Goal: Task Accomplishment & Management: Use online tool/utility

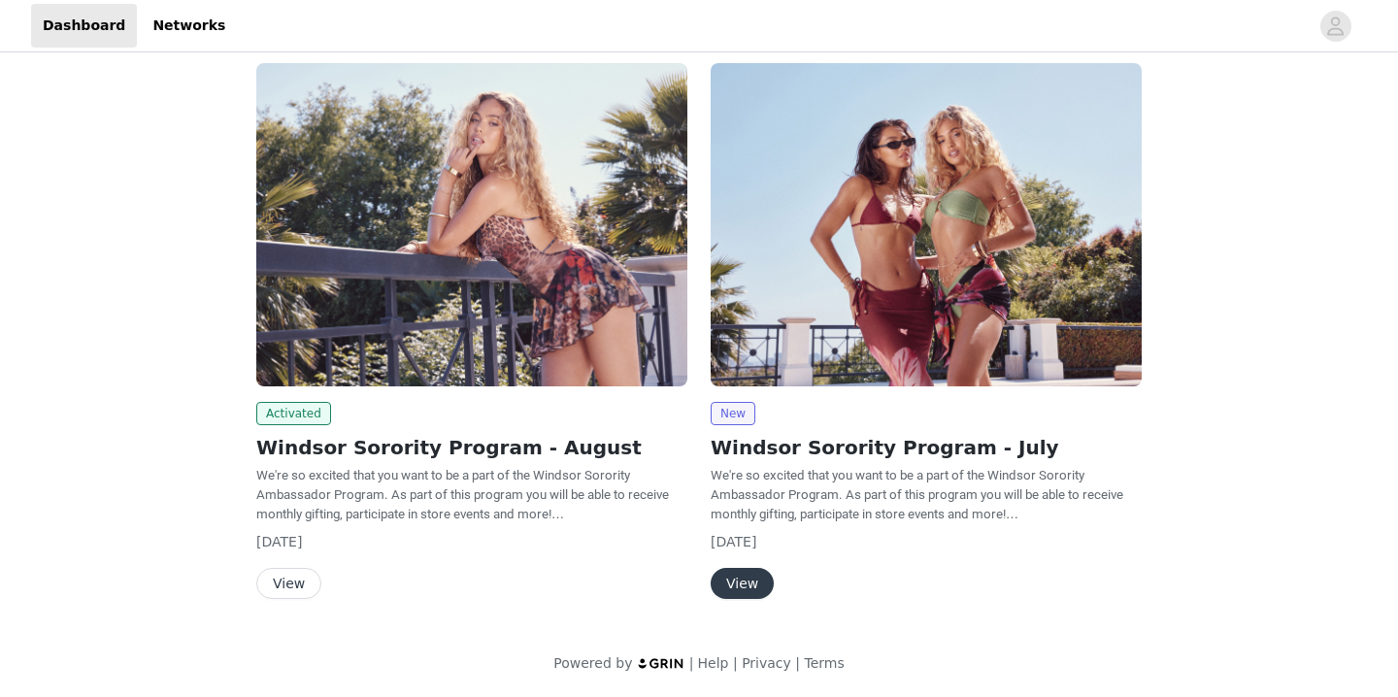
scroll to position [109, 0]
click at [275, 583] on button "View" at bounding box center [288, 583] width 65 height 31
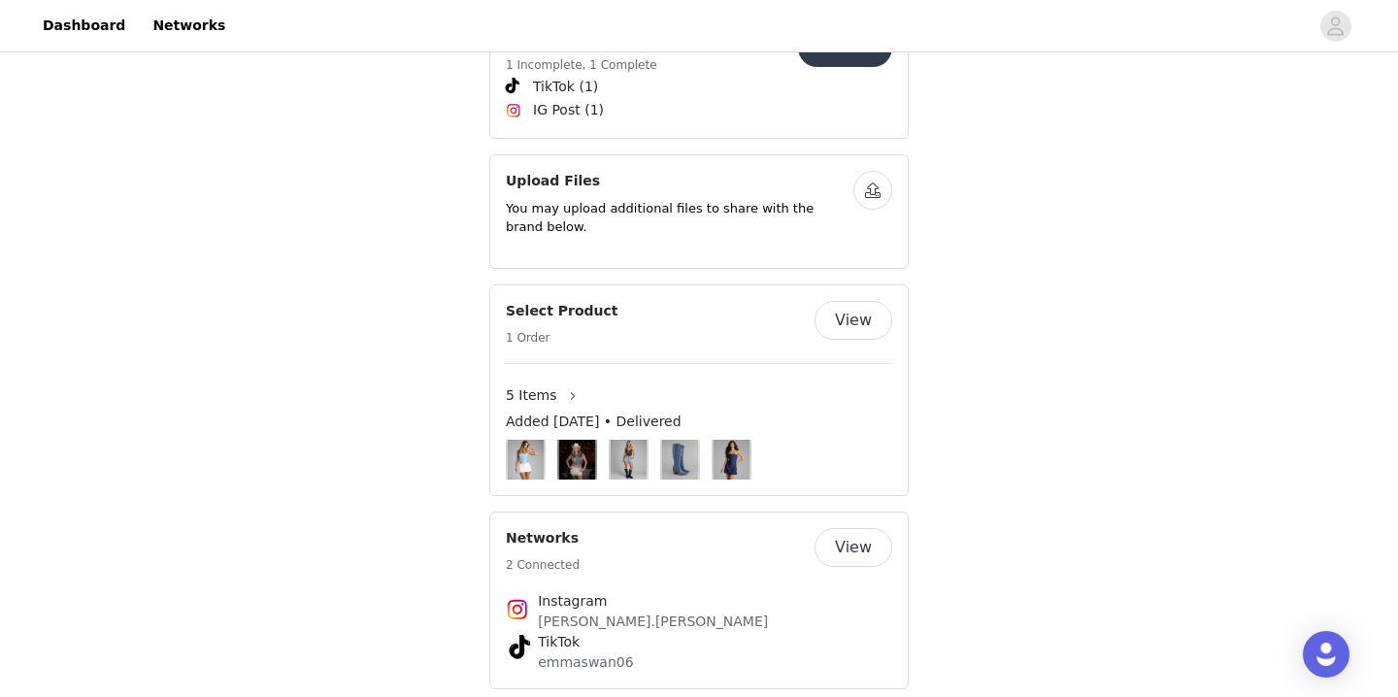
scroll to position [1041, 0]
click at [855, 529] on button "View" at bounding box center [853, 548] width 78 height 39
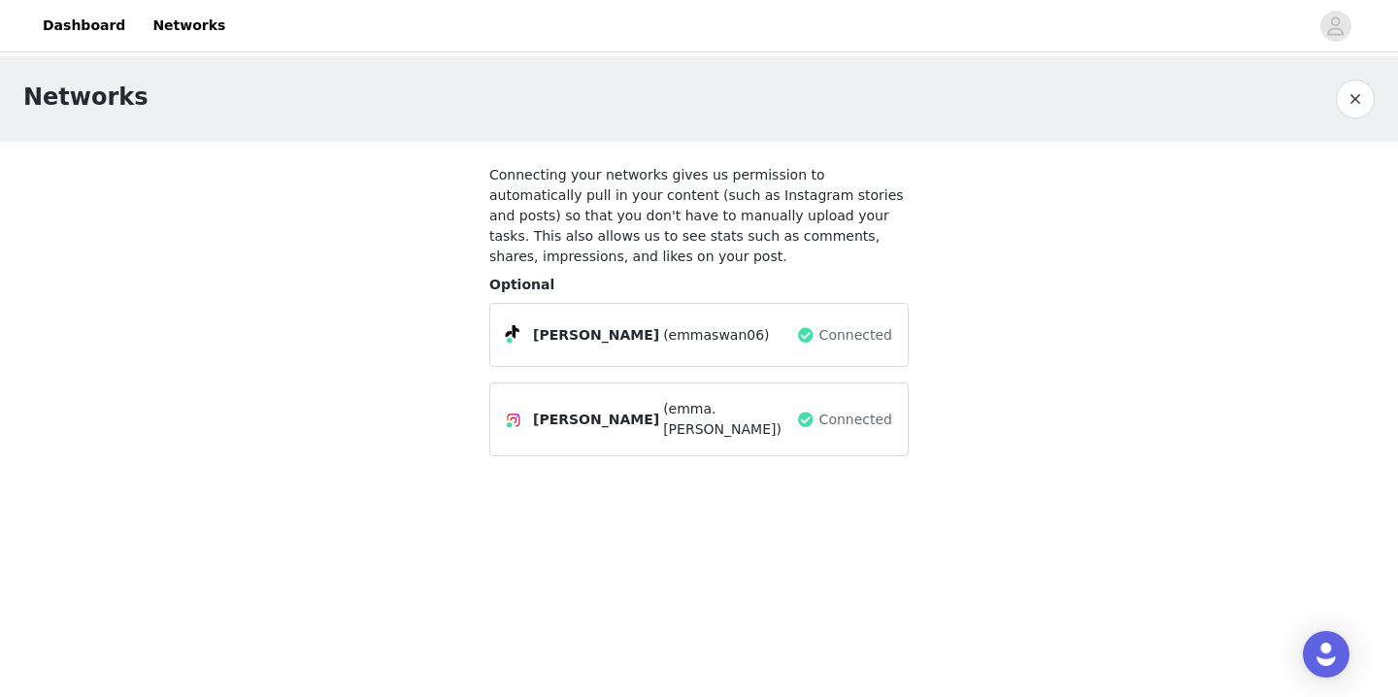
click at [1361, 88] on button "button" at bounding box center [1355, 99] width 39 height 39
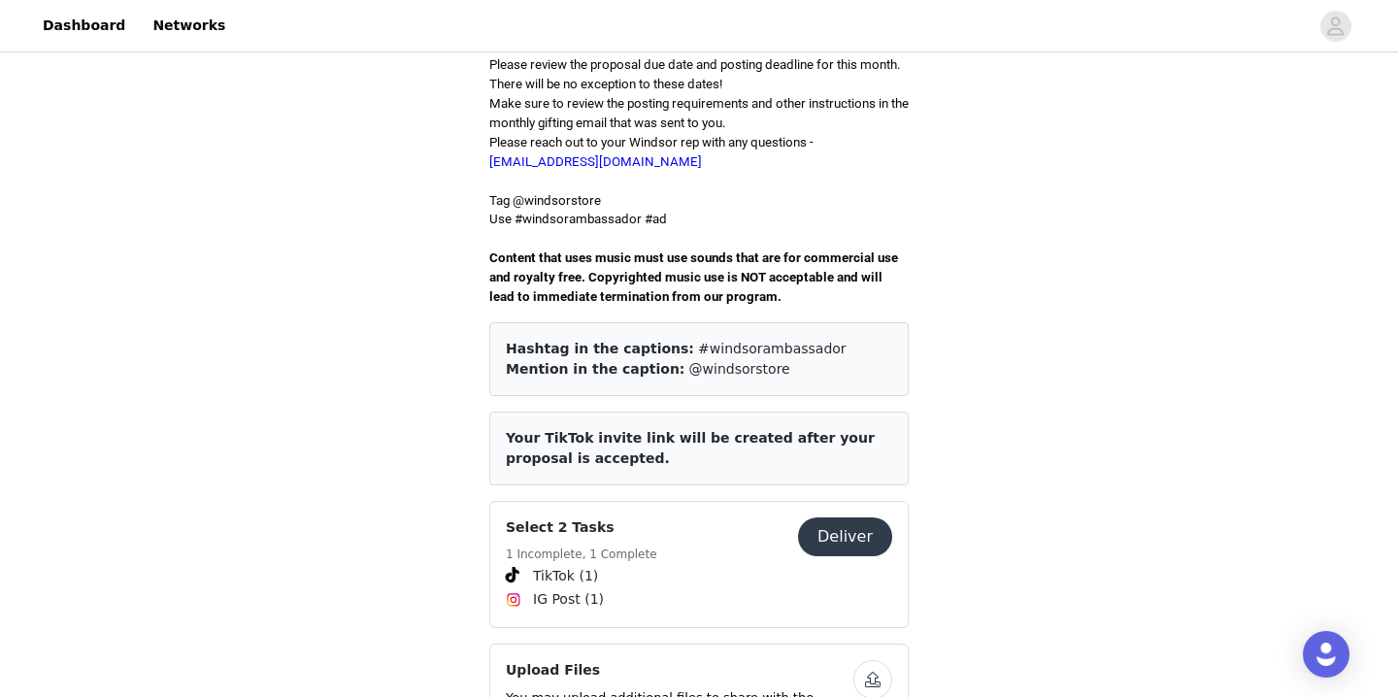
scroll to position [554, 0]
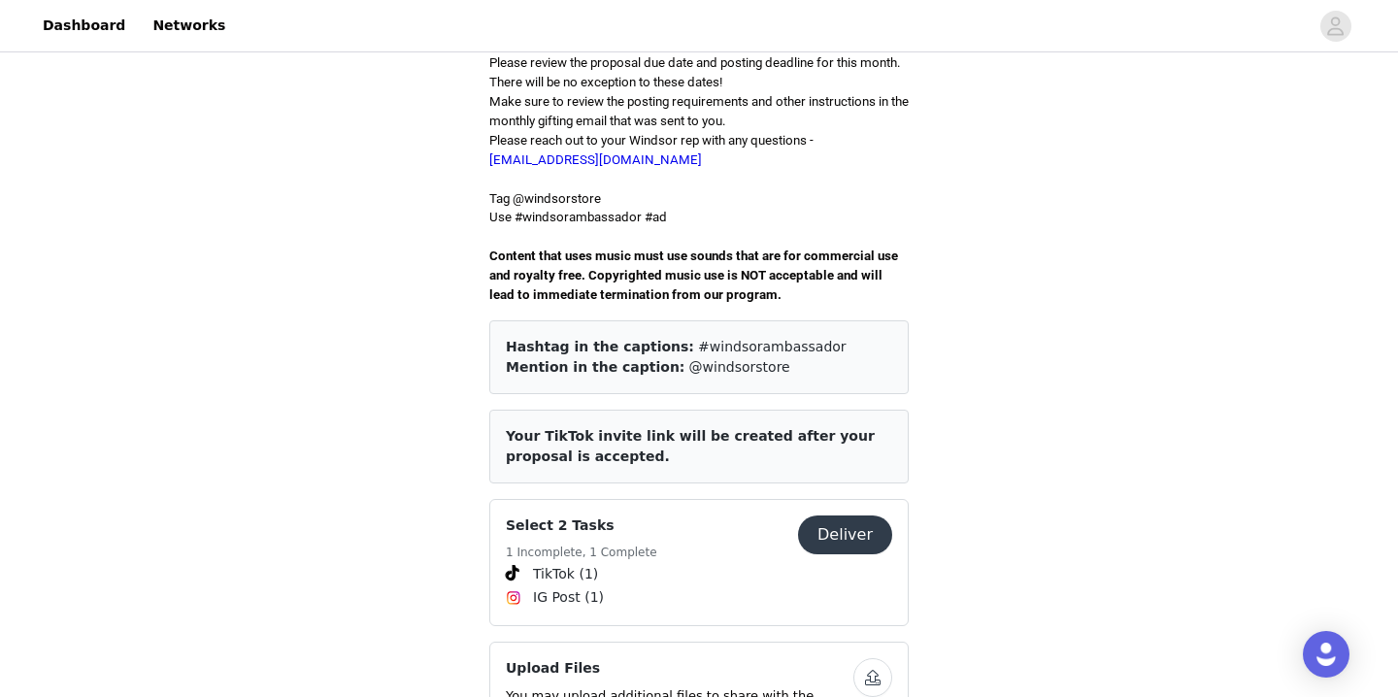
click at [862, 515] on button "Deliver" at bounding box center [845, 534] width 94 height 39
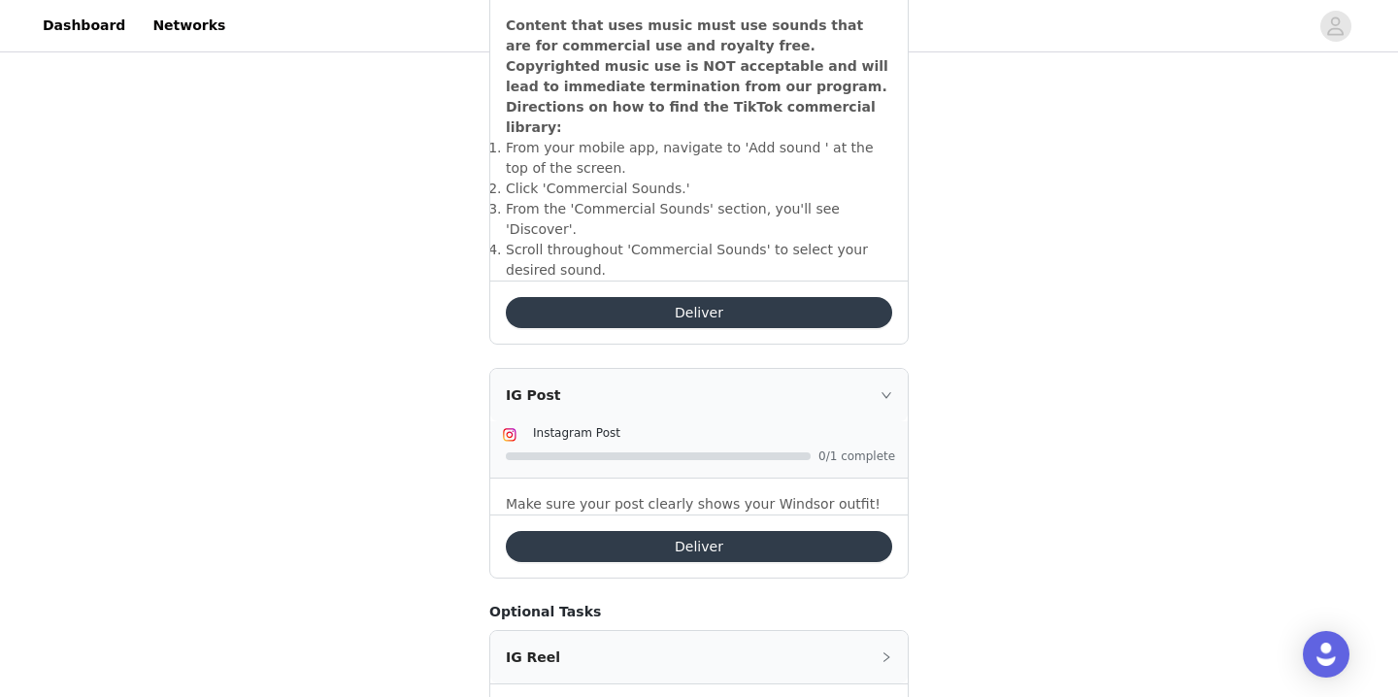
scroll to position [720, 0]
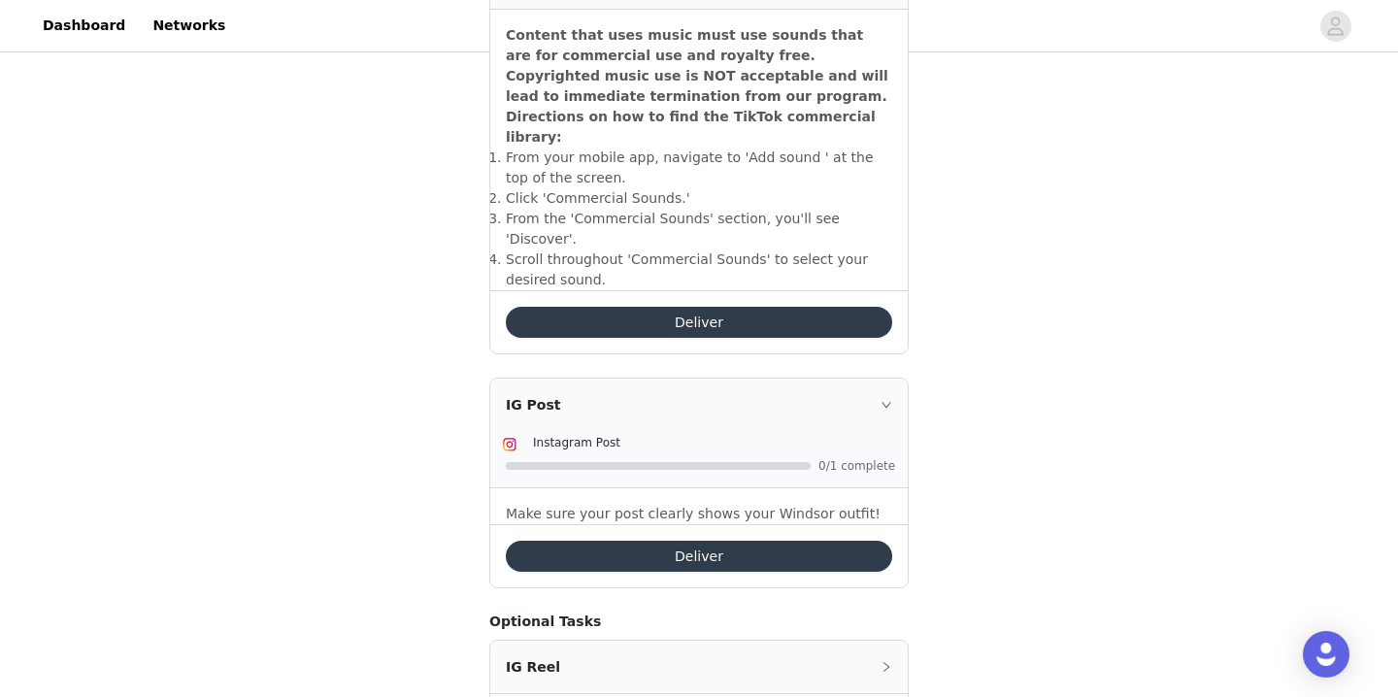
click at [879, 379] on div "IG Post" at bounding box center [698, 405] width 417 height 52
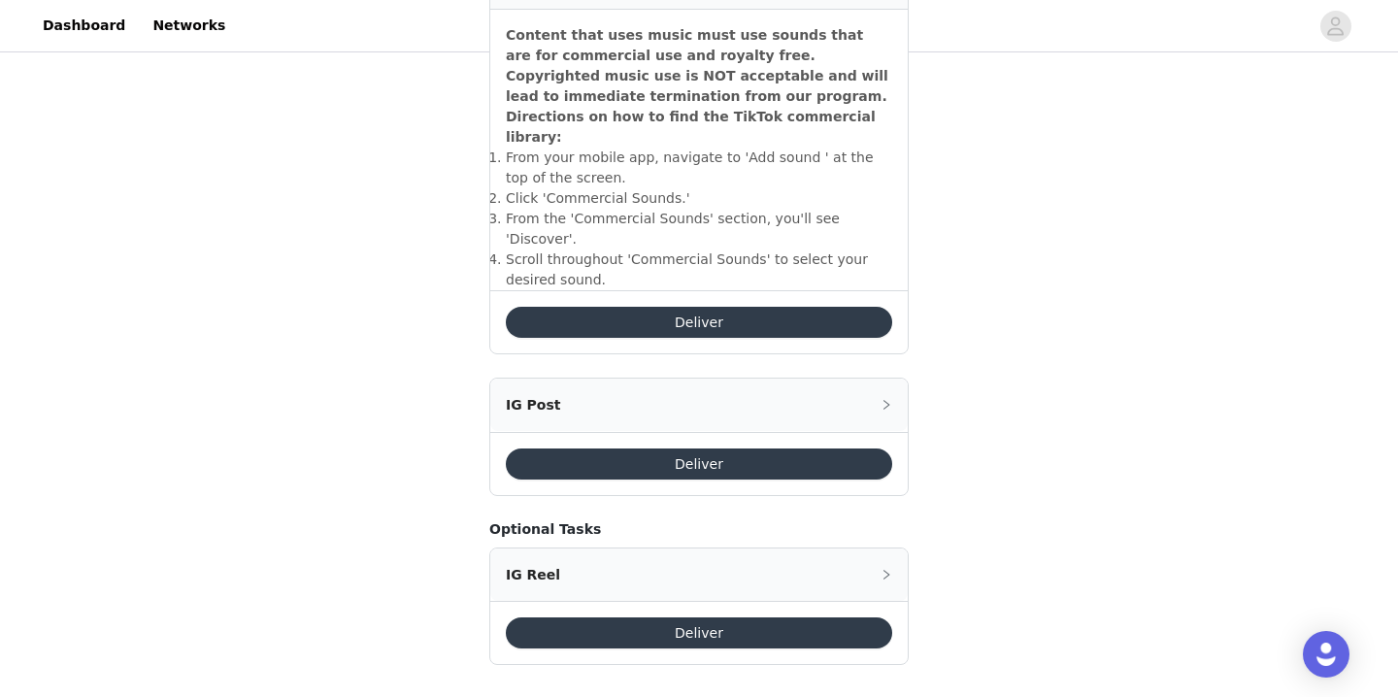
scroll to position [690, 0]
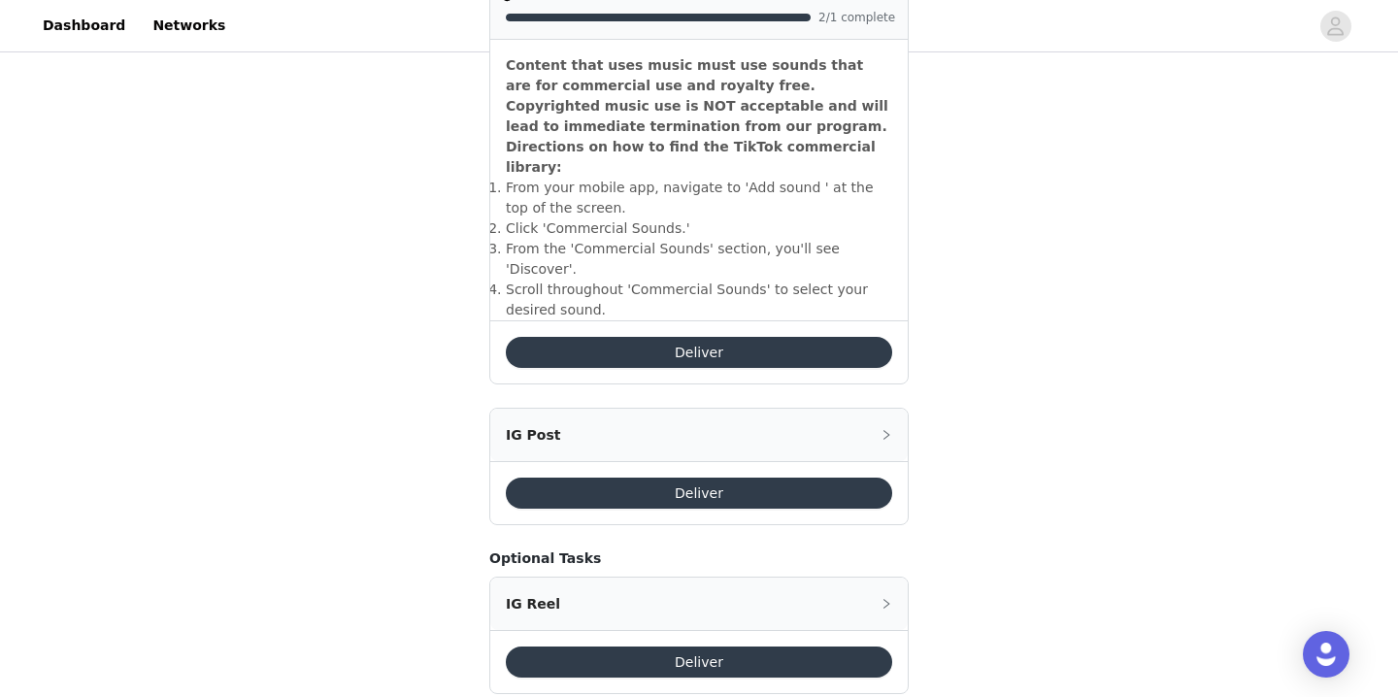
click at [878, 409] on div "IG Post" at bounding box center [698, 435] width 417 height 52
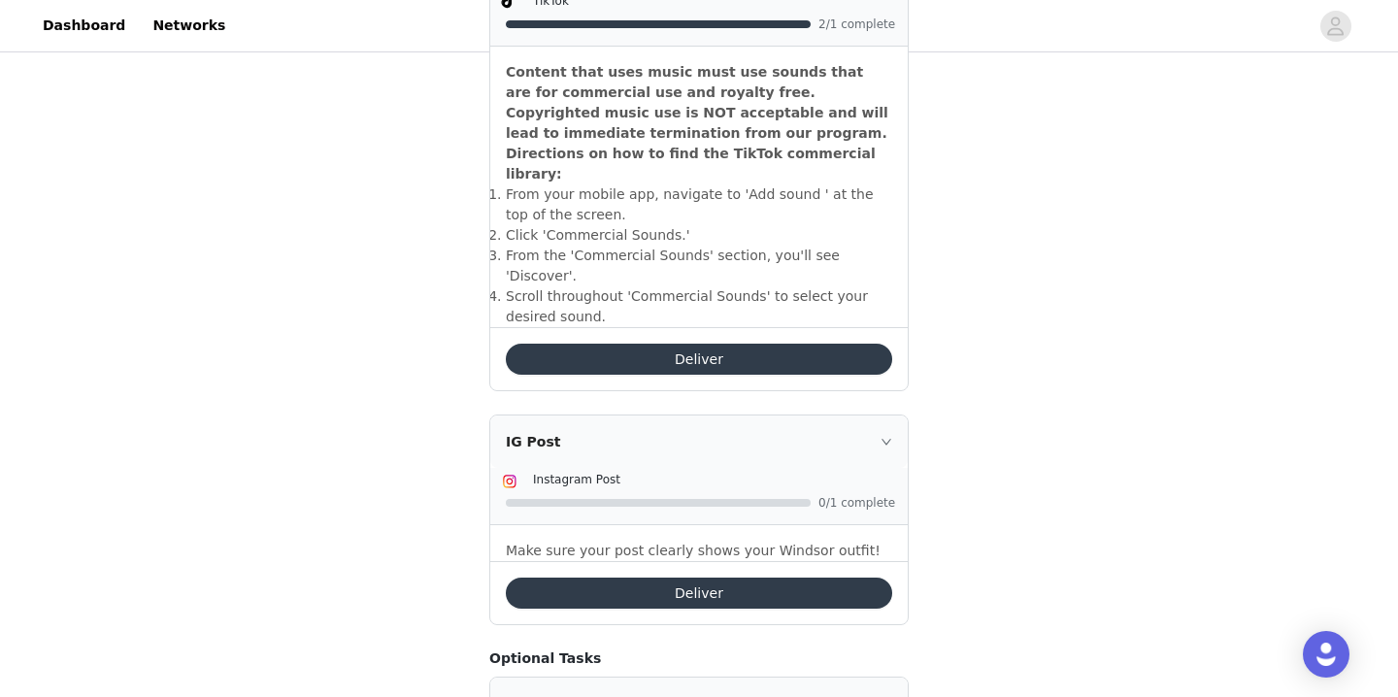
scroll to position [694, 0]
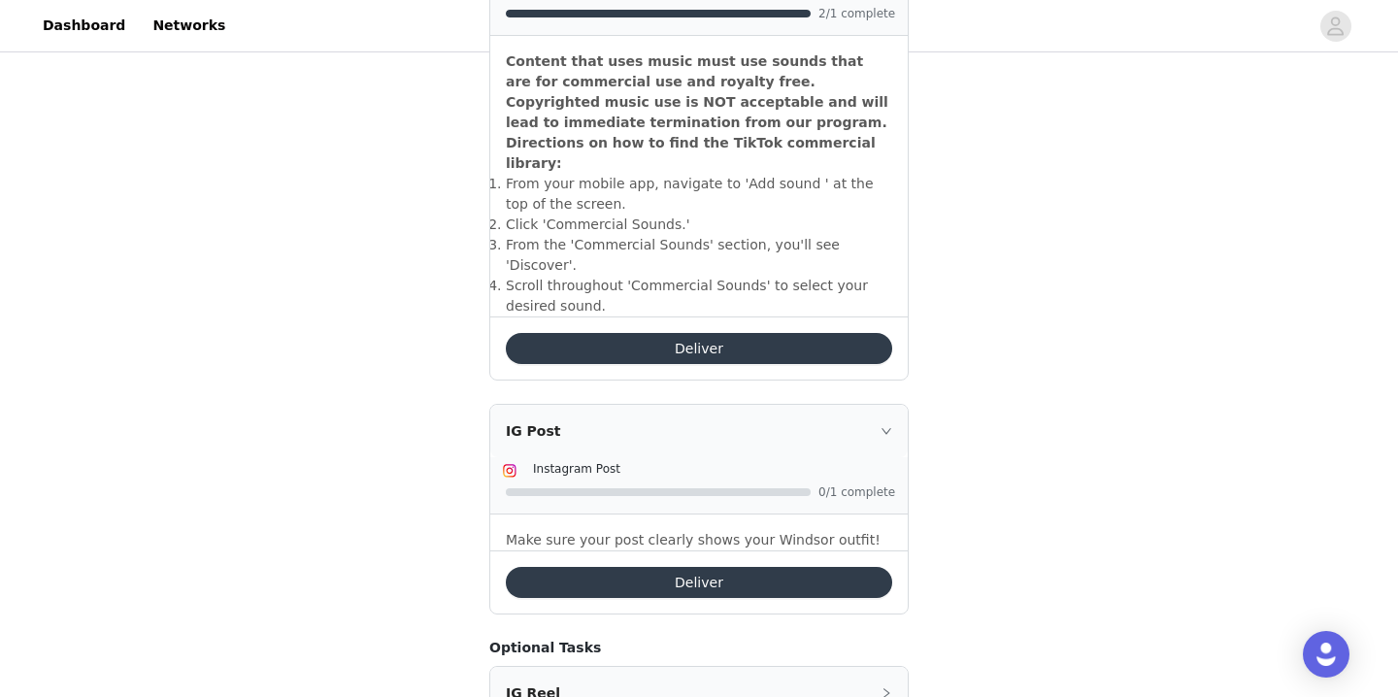
click at [712, 567] on button "Deliver" at bounding box center [699, 582] width 386 height 31
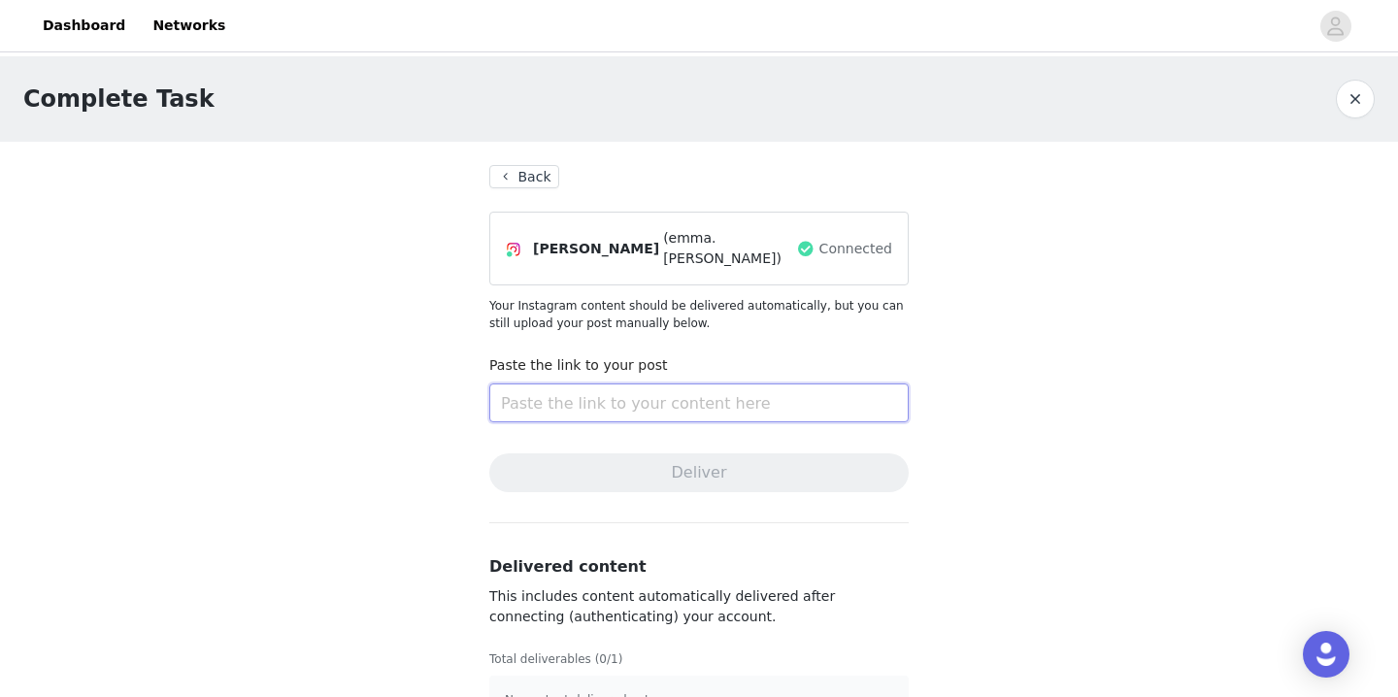
click at [636, 406] on input "text" at bounding box center [698, 402] width 419 height 39
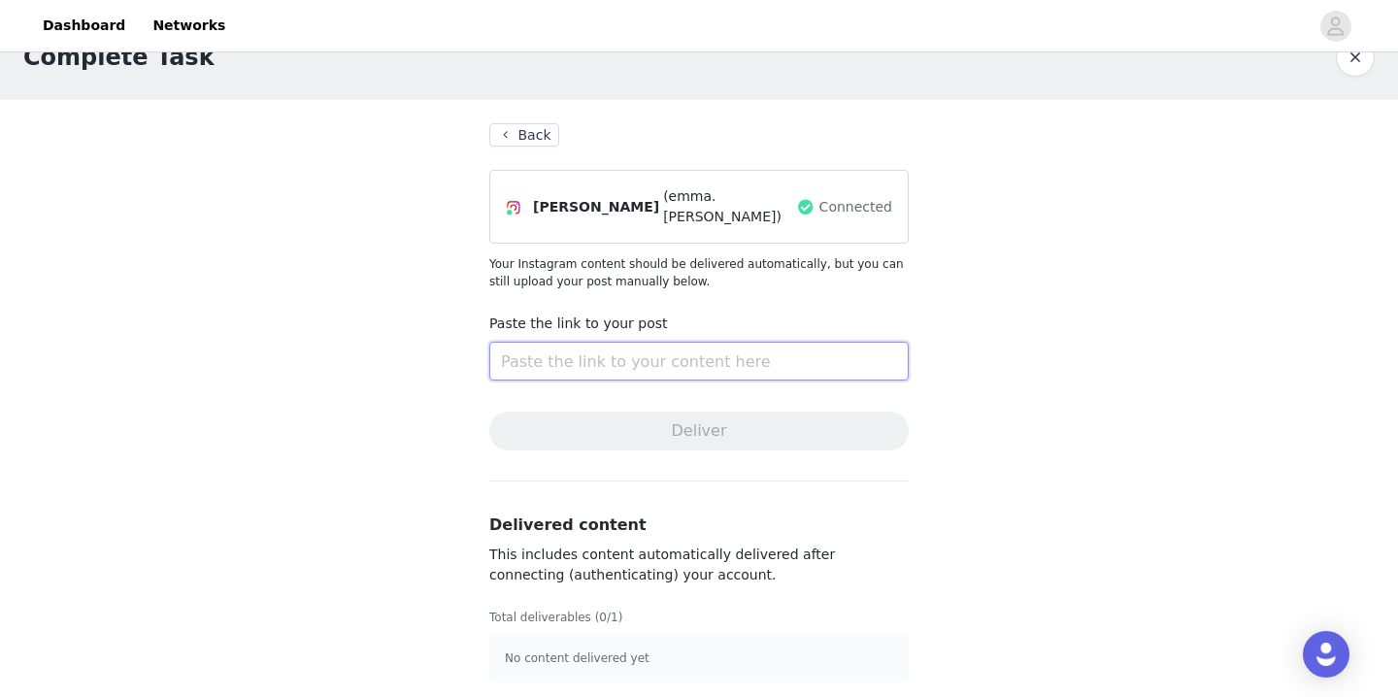
scroll to position [41, 0]
click at [585, 654] on p "No content delivered yet" at bounding box center [699, 658] width 388 height 17
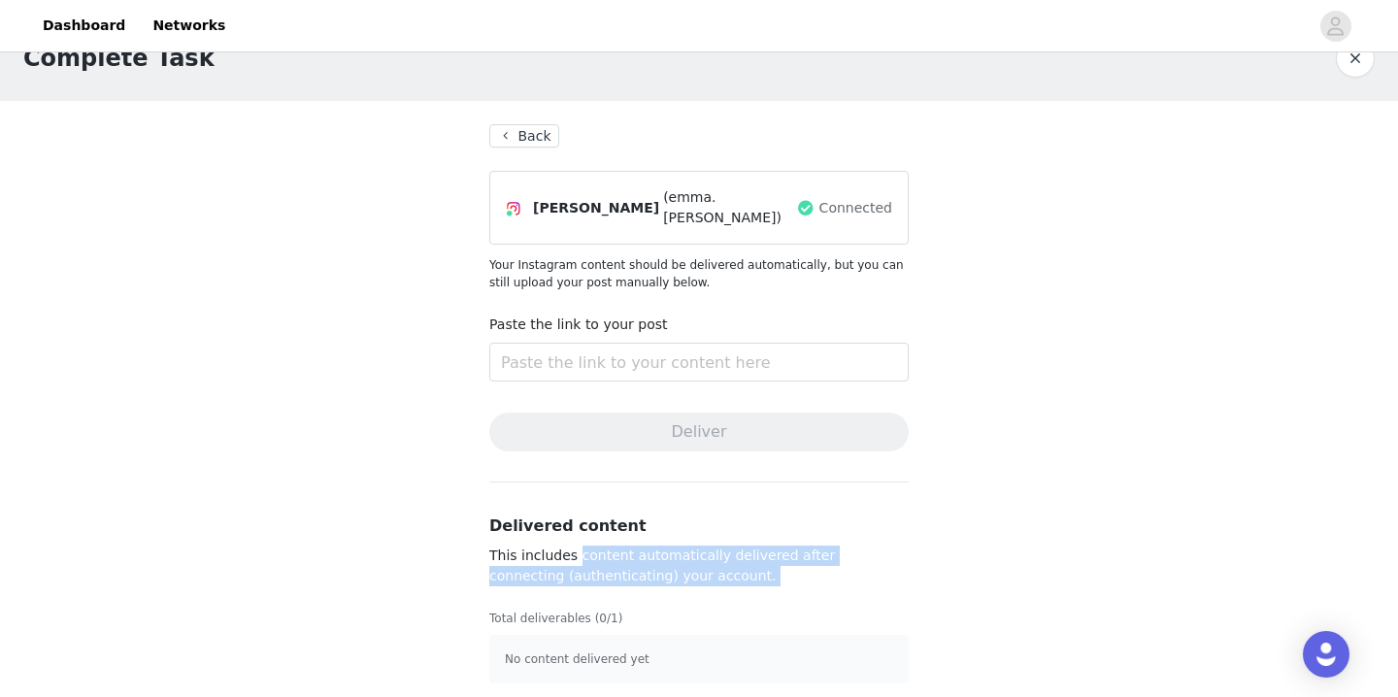
drag, startPoint x: 499, startPoint y: 547, endPoint x: 725, endPoint y: 603, distance: 233.1
click at [724, 601] on div "Delivered content This includes content automatically delivered after connectin…" at bounding box center [698, 598] width 419 height 169
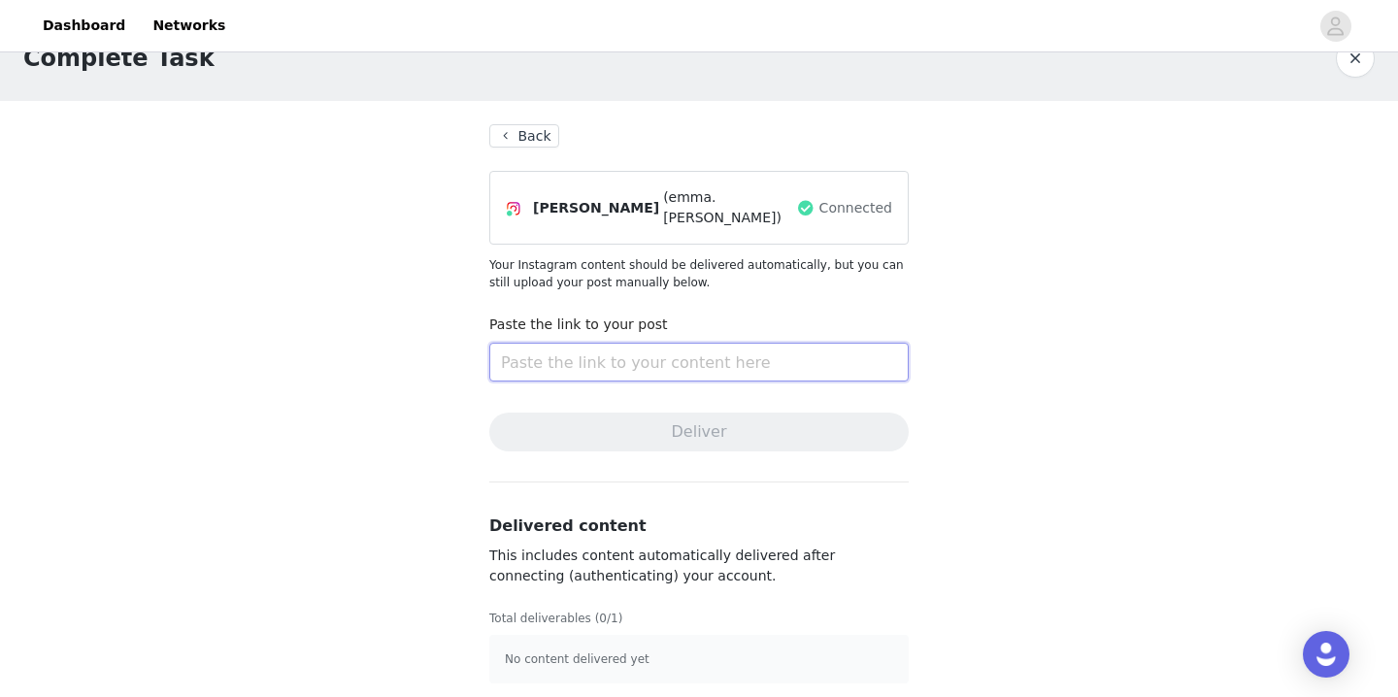
click at [607, 345] on input "text" at bounding box center [698, 362] width 419 height 39
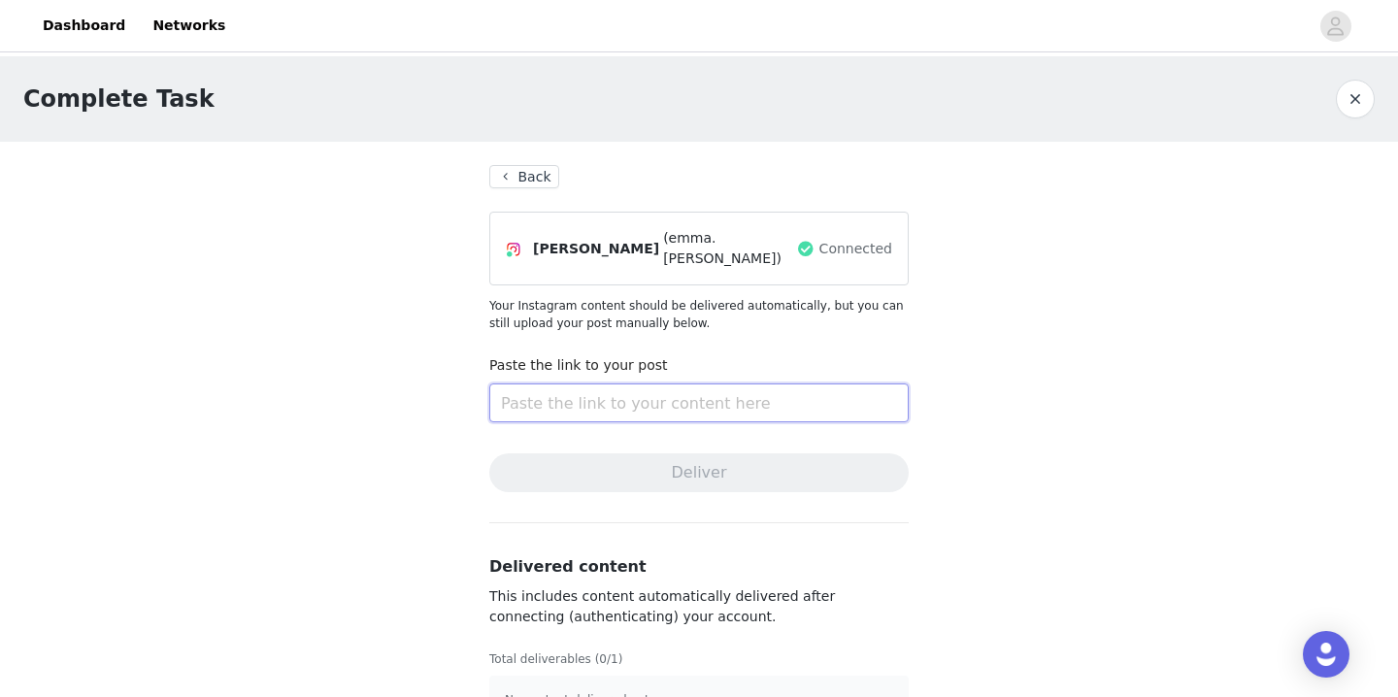
scroll to position [0, 0]
click at [1349, 107] on button "button" at bounding box center [1355, 99] width 39 height 39
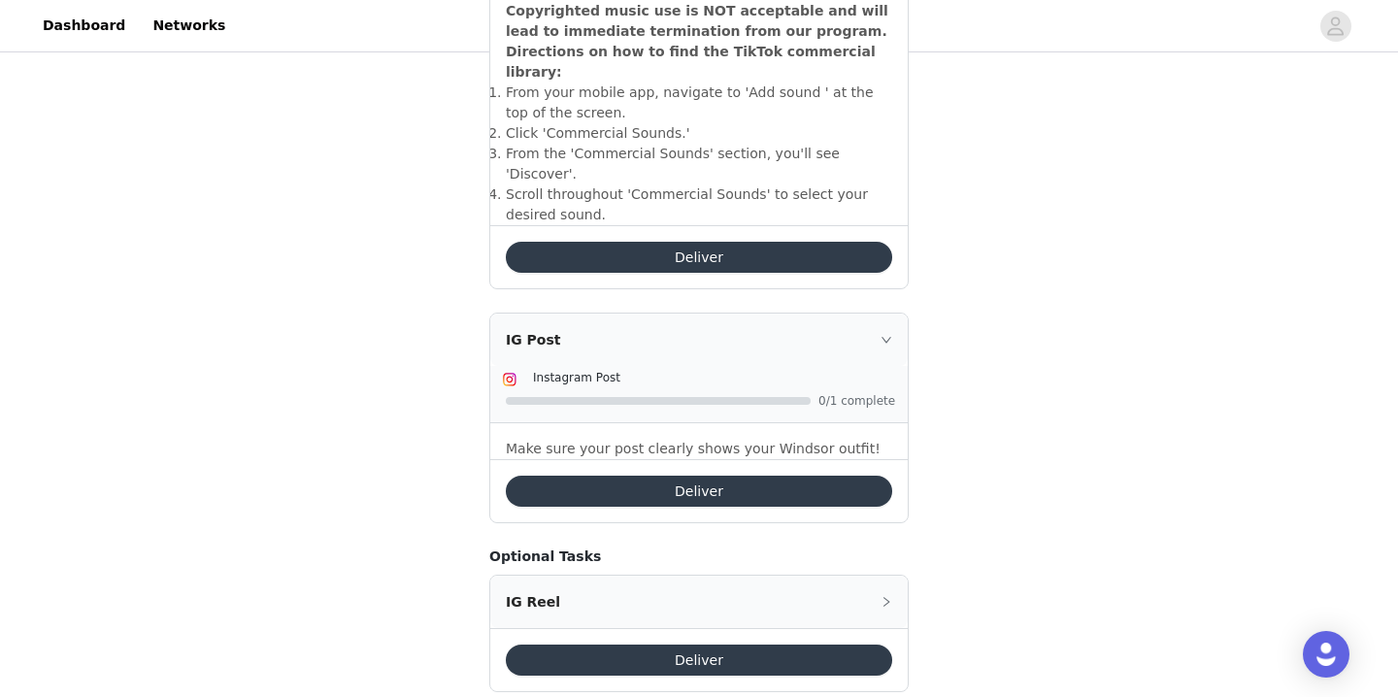
scroll to position [783, 0]
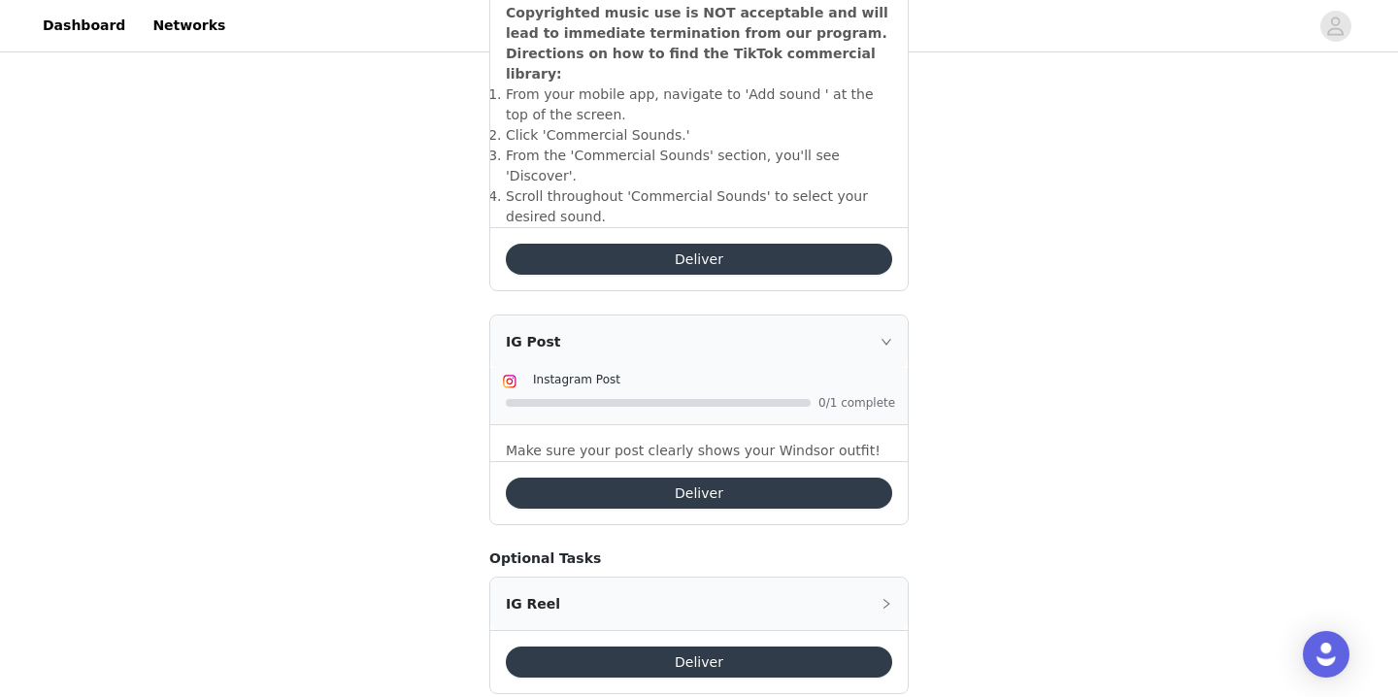
click at [872, 578] on div "IG Reel" at bounding box center [698, 604] width 417 height 52
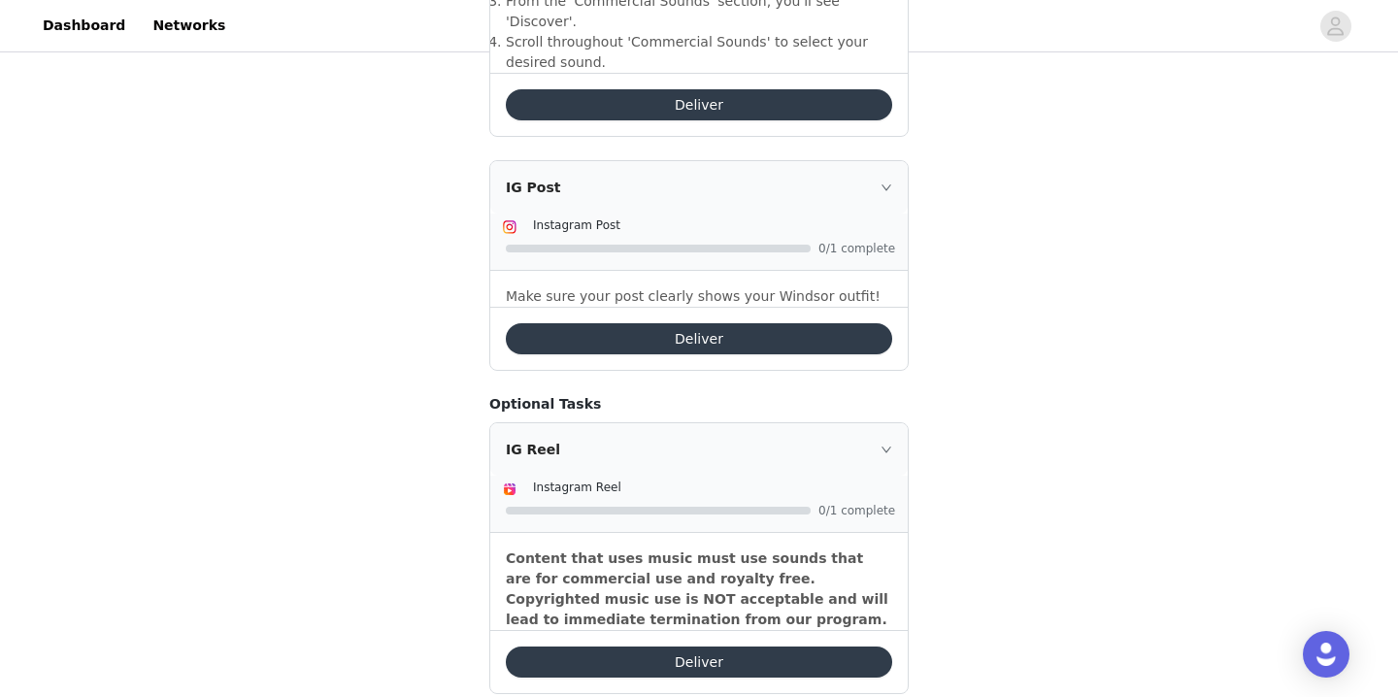
click at [875, 423] on div "IG Reel" at bounding box center [698, 449] width 417 height 52
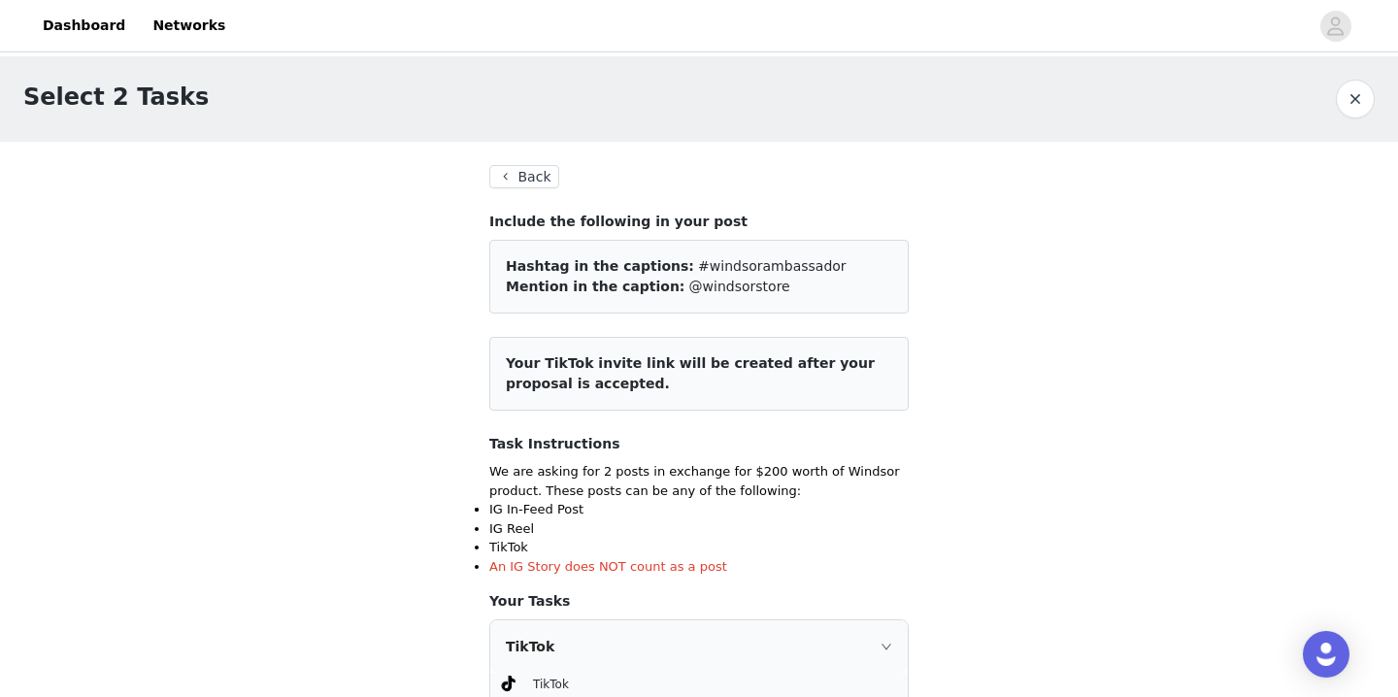
scroll to position [0, 0]
click at [168, 131] on div "Select 2 Tasks" at bounding box center [699, 98] width 1398 height 85
click at [141, 101] on h1 "Select 2 Tasks" at bounding box center [115, 97] width 185 height 35
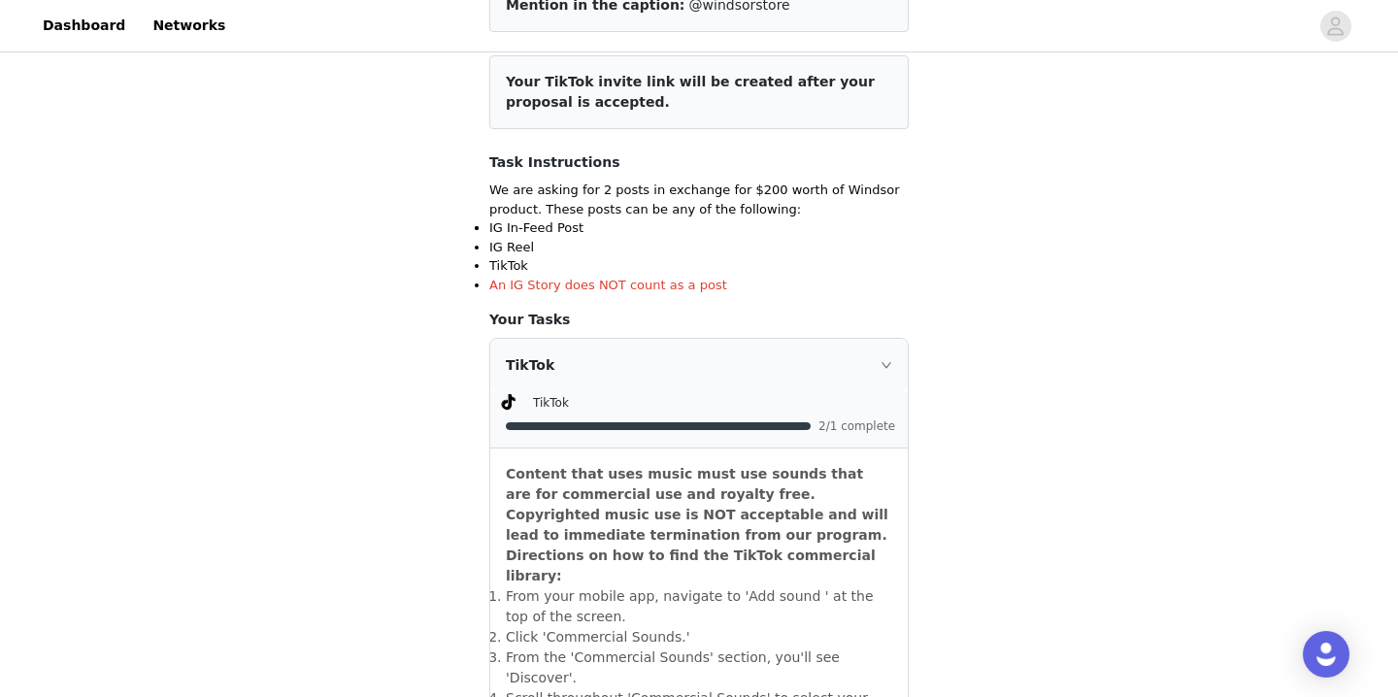
scroll to position [299, 0]
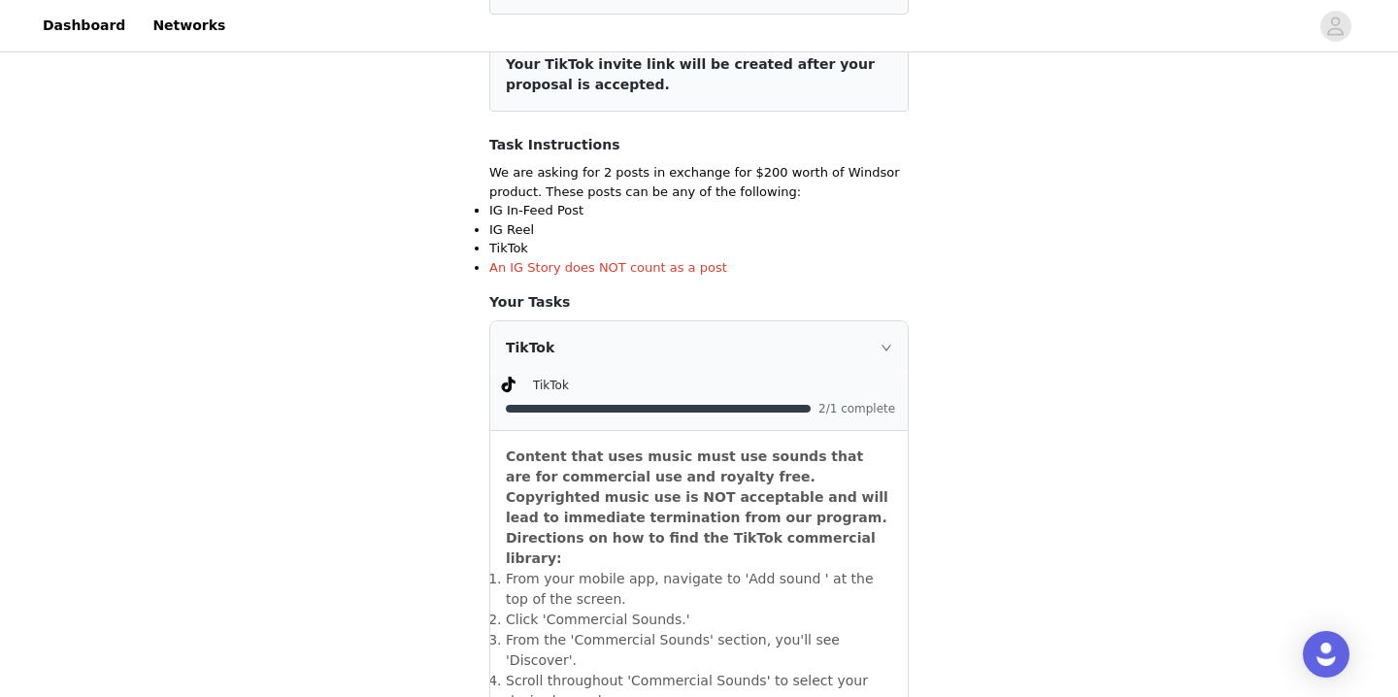
click at [879, 349] on div "TikTok" at bounding box center [698, 347] width 417 height 52
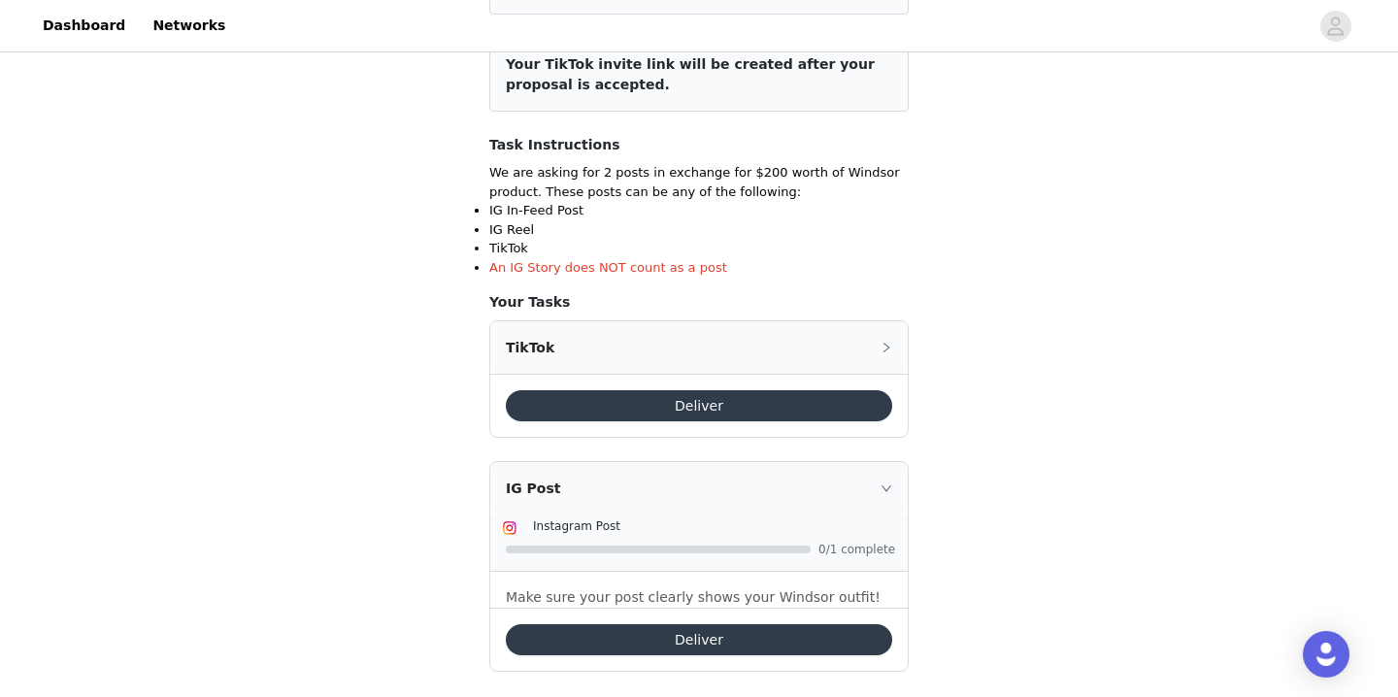
click at [883, 487] on icon "icon: right" at bounding box center [886, 488] width 12 height 12
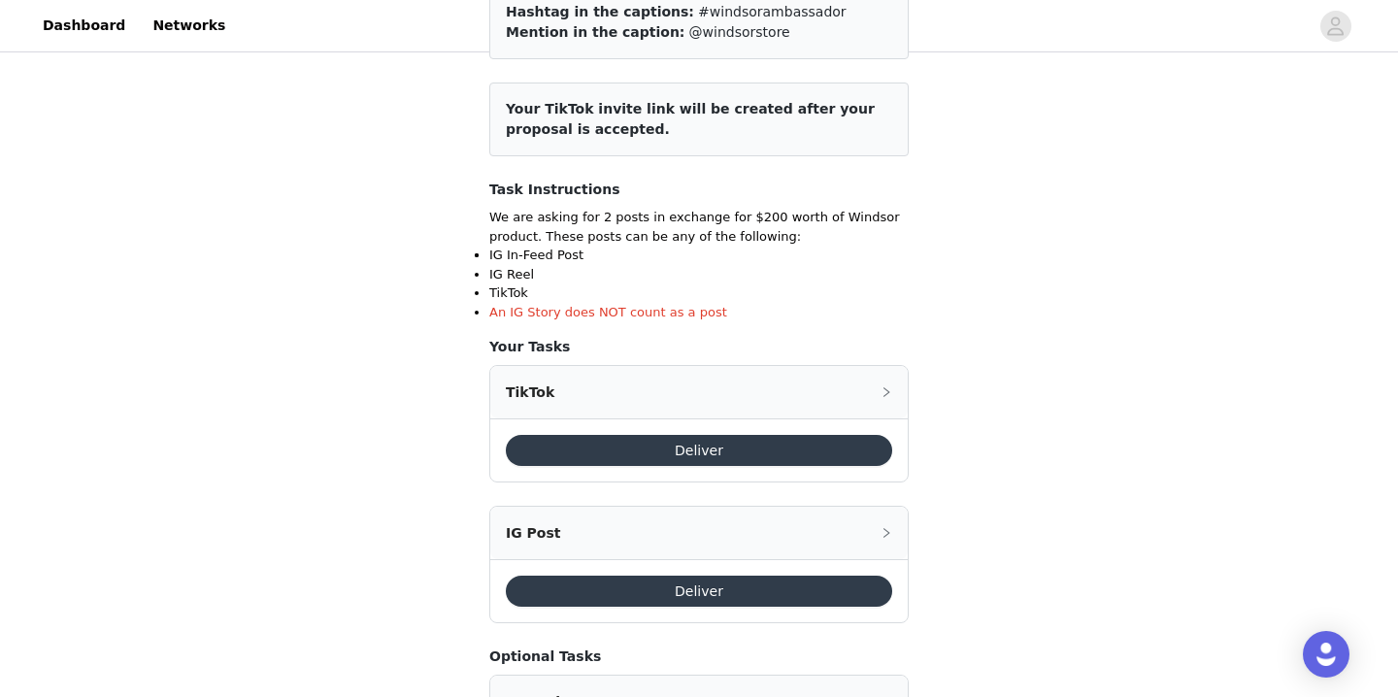
scroll to position [236, 0]
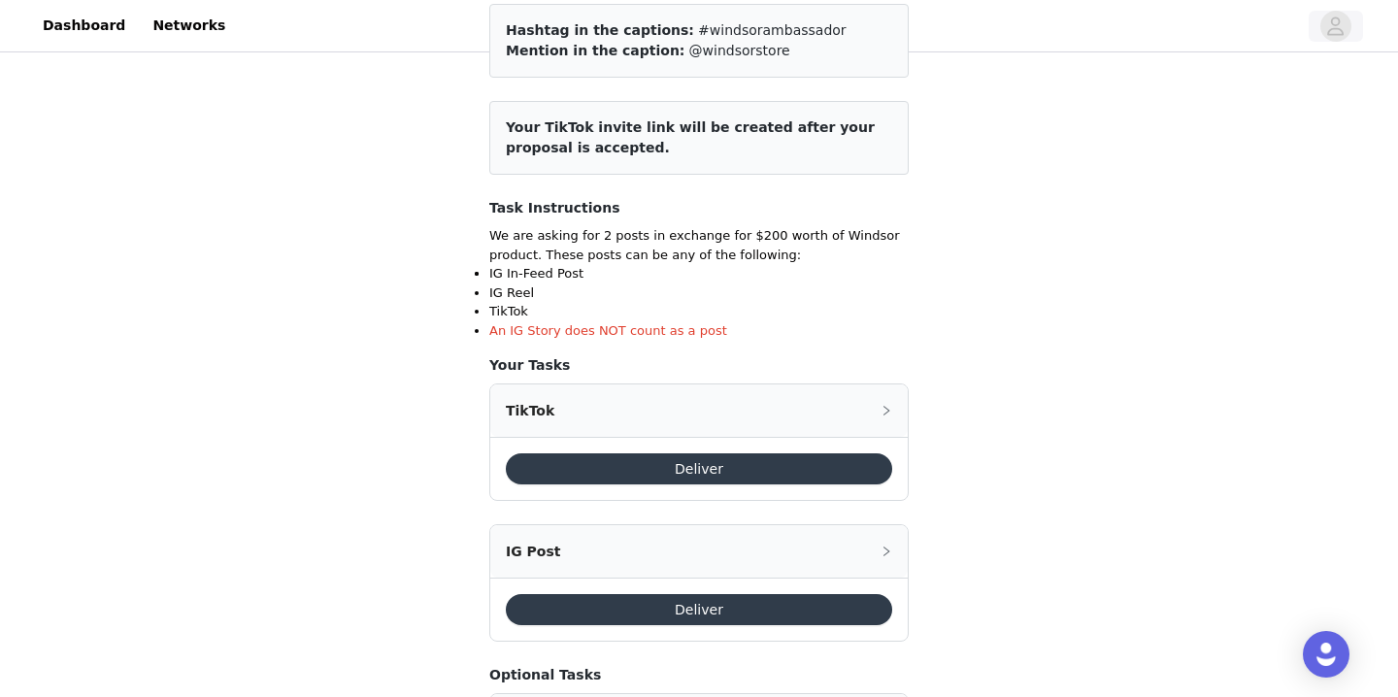
click at [1337, 30] on icon "avatar" at bounding box center [1335, 26] width 18 height 31
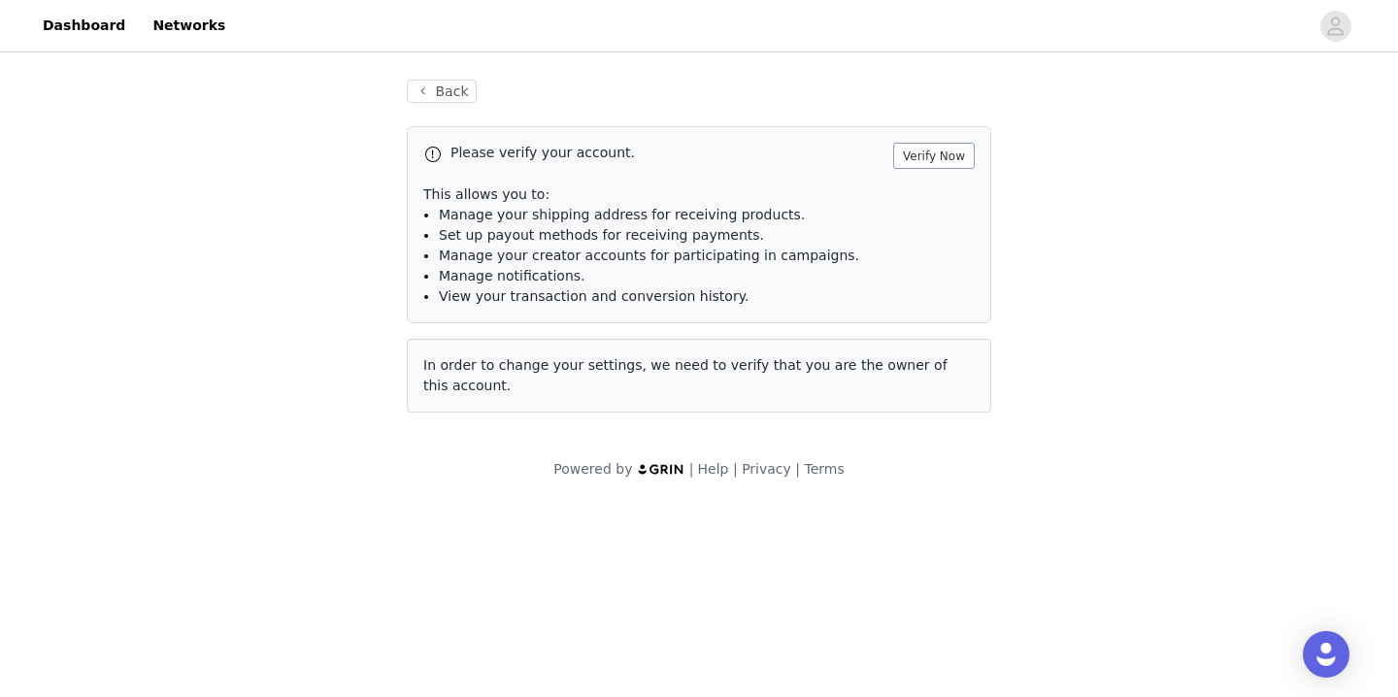
click at [941, 153] on button "Verify Now" at bounding box center [934, 156] width 82 height 26
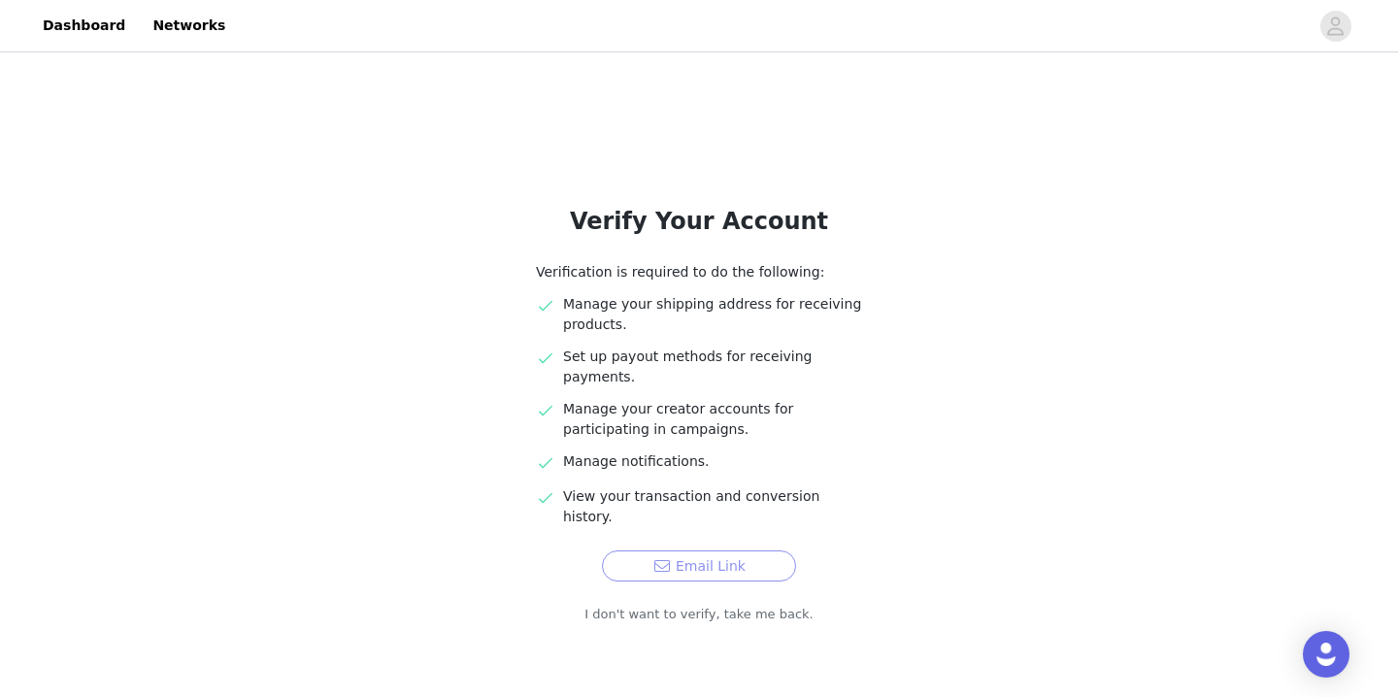
click at [721, 550] on button "Email Link" at bounding box center [699, 565] width 194 height 31
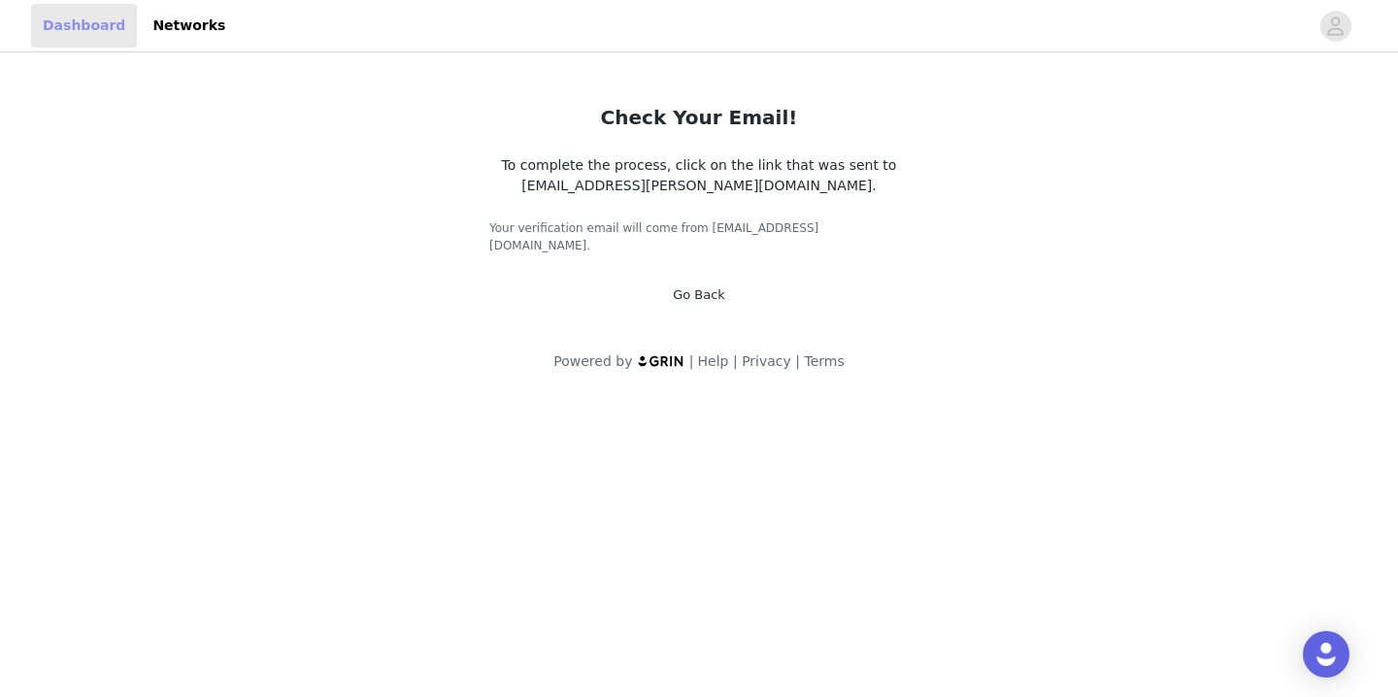
click at [74, 31] on link "Dashboard" at bounding box center [84, 26] width 106 height 44
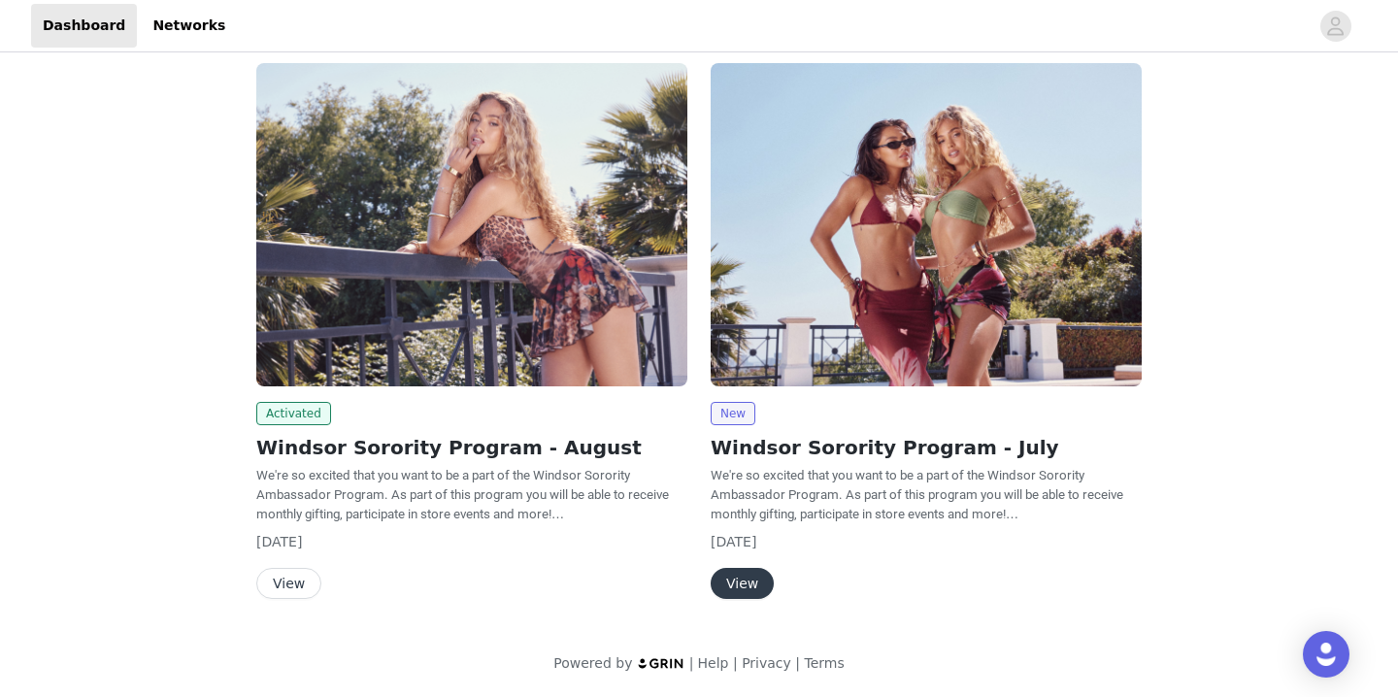
scroll to position [109, 0]
click at [747, 577] on button "View" at bounding box center [742, 583] width 63 height 31
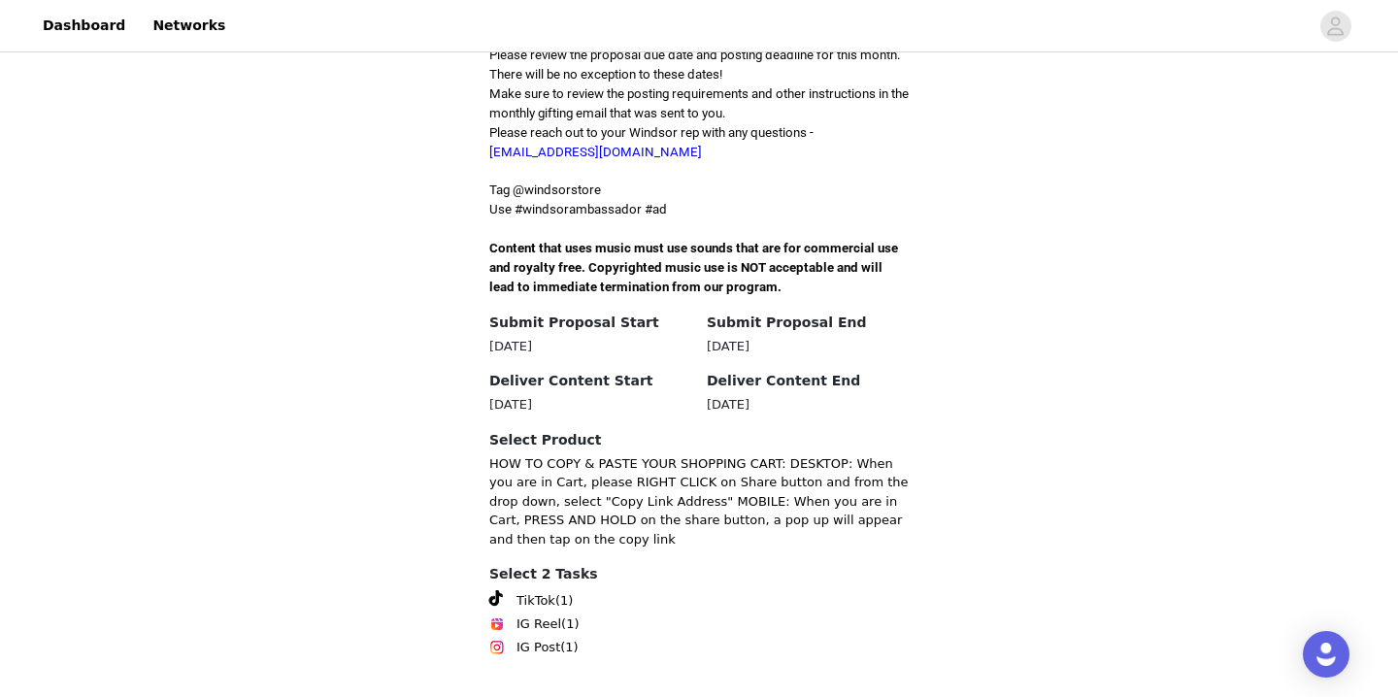
scroll to position [671, 0]
click at [544, 603] on span "TikTok" at bounding box center [535, 600] width 39 height 19
click at [550, 619] on span "IG Reel" at bounding box center [538, 623] width 45 height 19
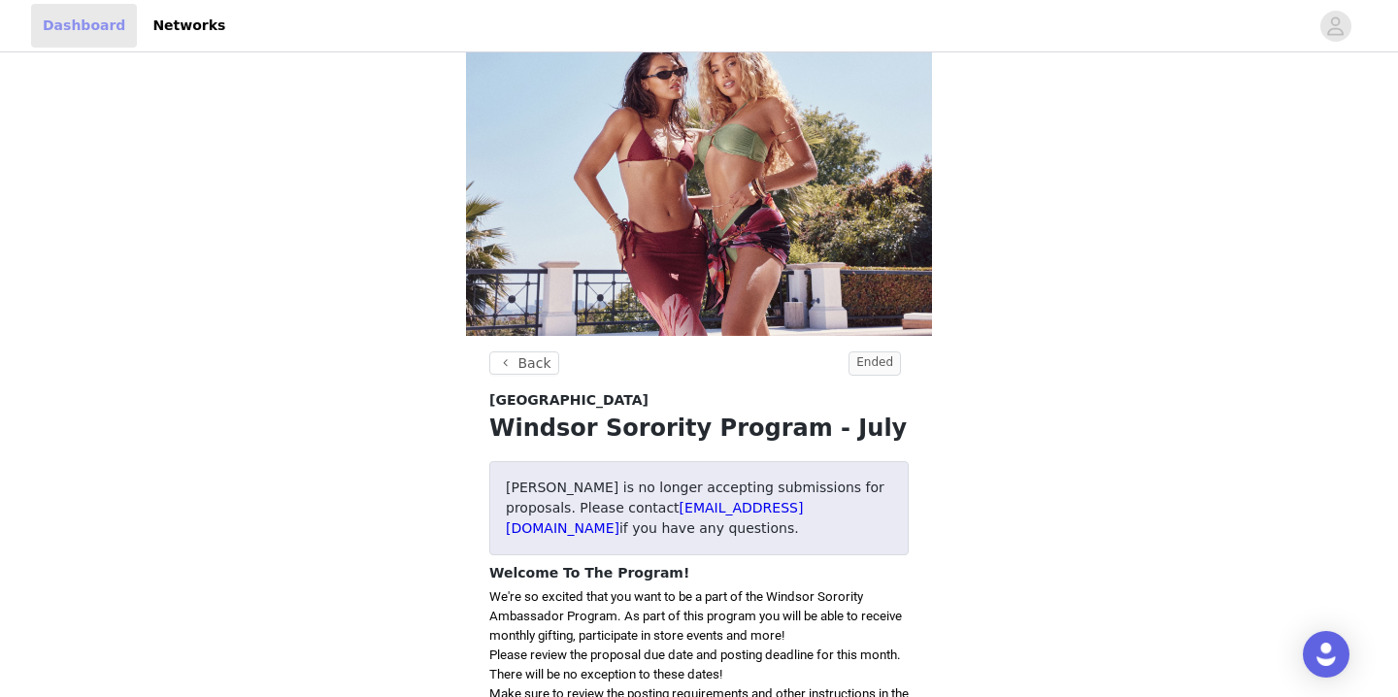
click at [87, 23] on link "Dashboard" at bounding box center [84, 26] width 106 height 44
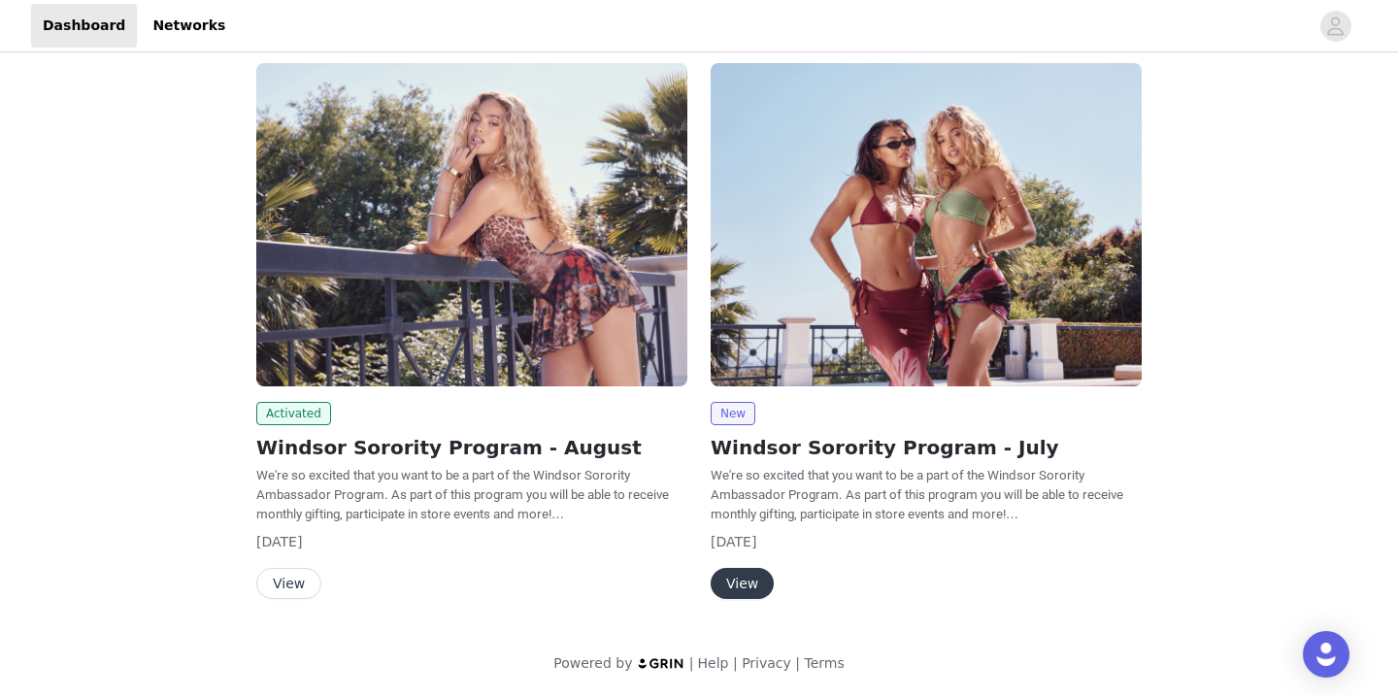
scroll to position [109, 0]
click at [279, 572] on button "View" at bounding box center [288, 583] width 65 height 31
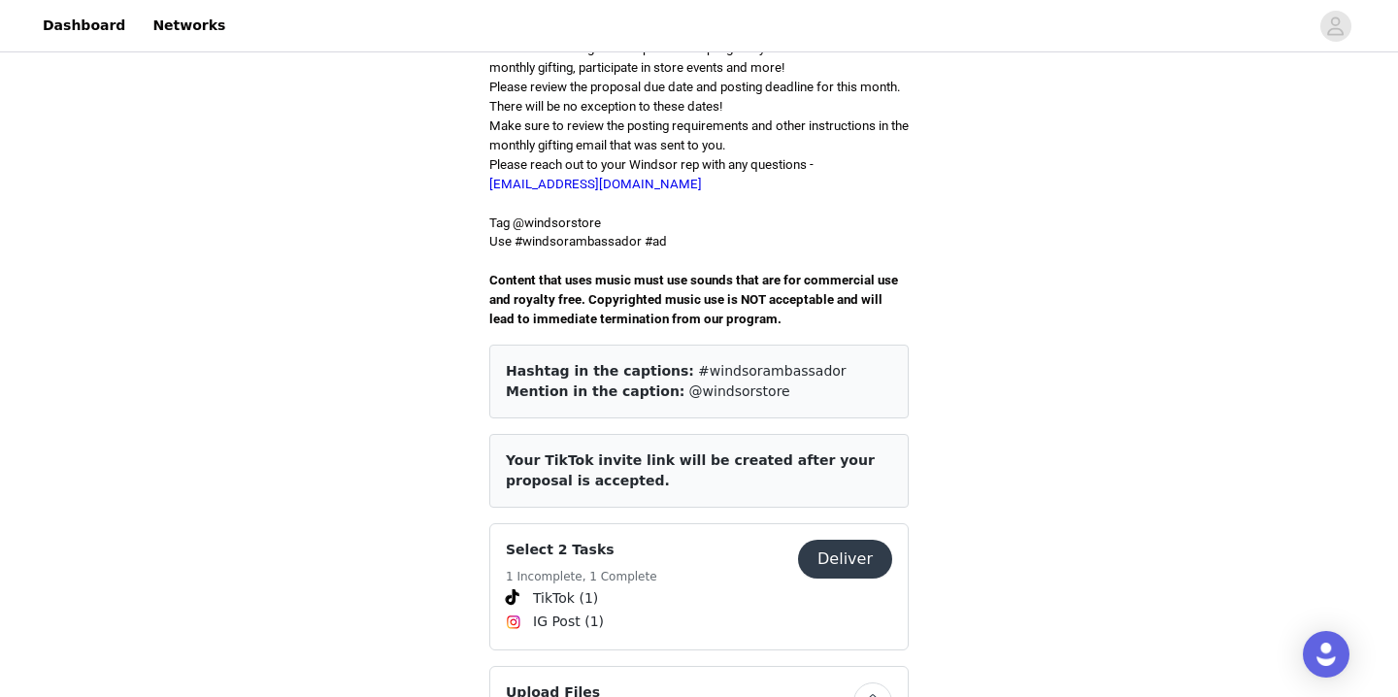
scroll to position [536, 0]
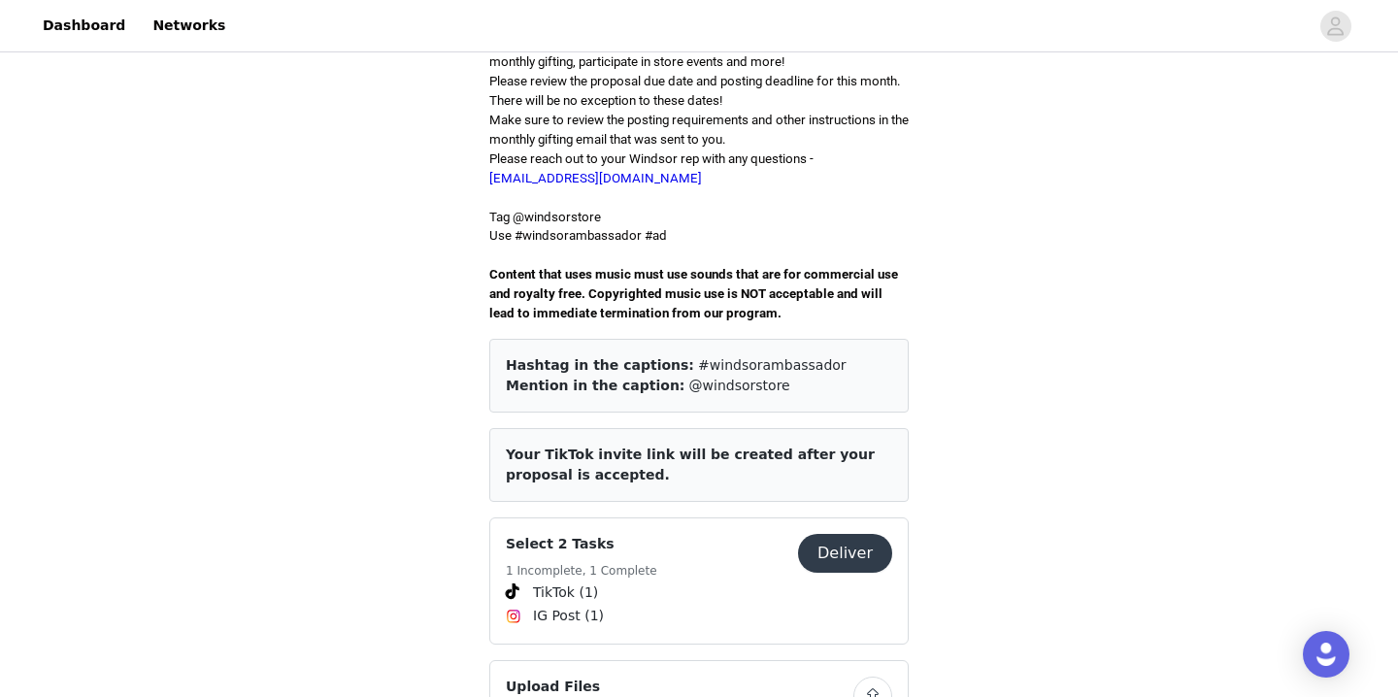
click at [820, 534] on button "Deliver" at bounding box center [845, 553] width 94 height 39
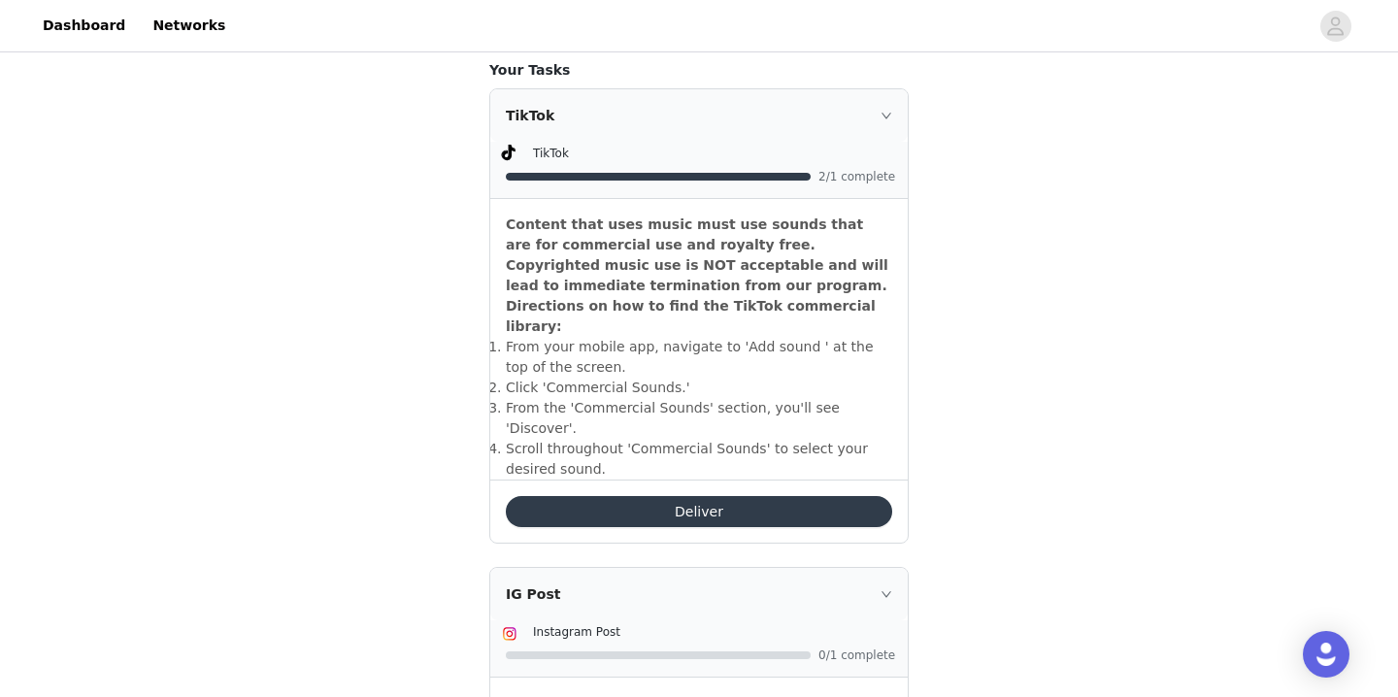
scroll to position [530, 0]
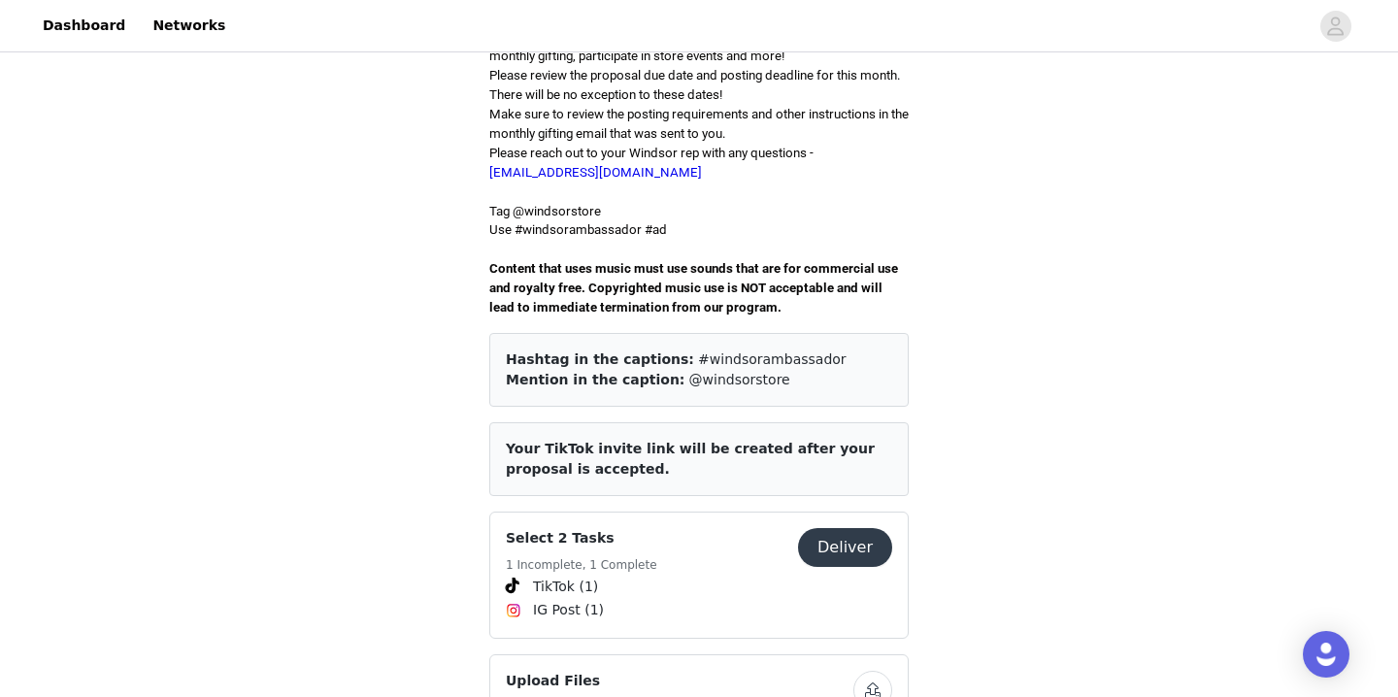
scroll to position [549, 0]
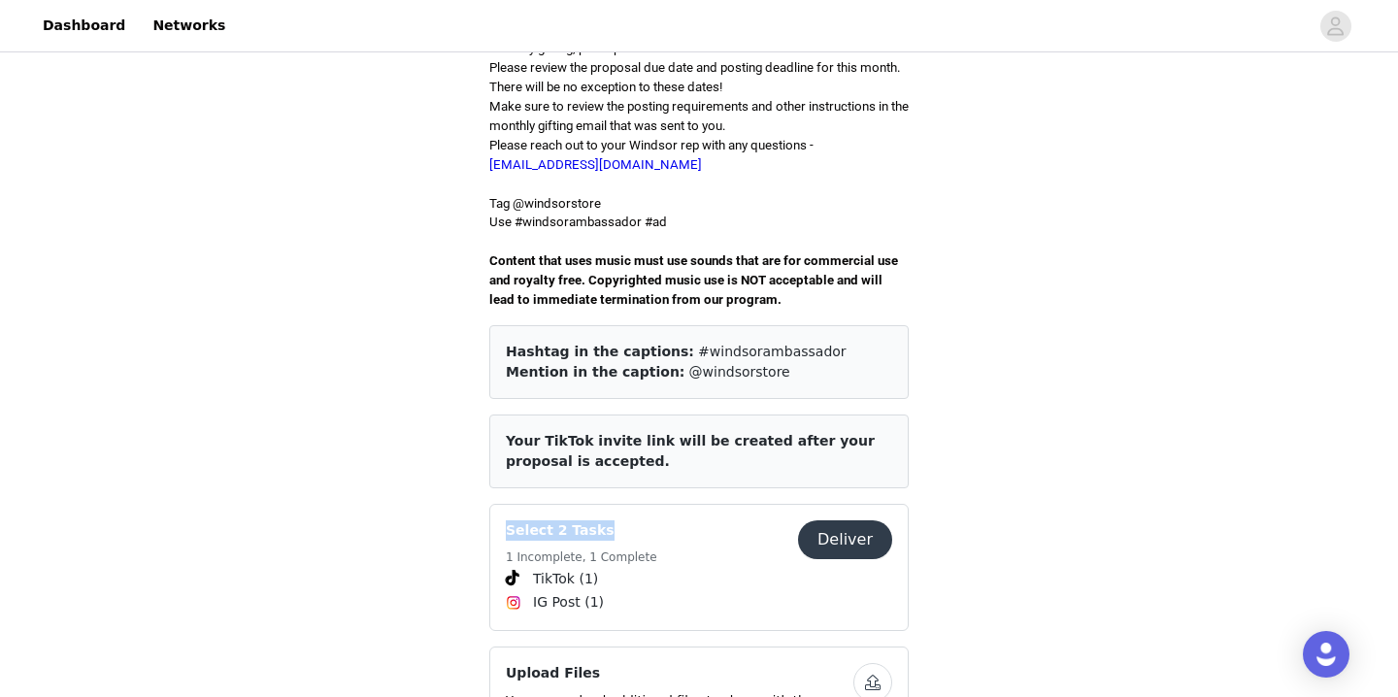
drag, startPoint x: 613, startPoint y: 496, endPoint x: 460, endPoint y: 494, distance: 153.4
click at [460, 494] on div "Save Proposal as PDF Back Activated Windsor Sorority Program - August We're so …" at bounding box center [699, 363] width 1398 height 1713
drag, startPoint x: 503, startPoint y: 540, endPoint x: 710, endPoint y: 547, distance: 206.9
click at [710, 547] on div "Select 2 Tasks 1 Incomplete, 1 Complete Deliver TikTok (1) IG Post (1)" at bounding box center [698, 567] width 419 height 127
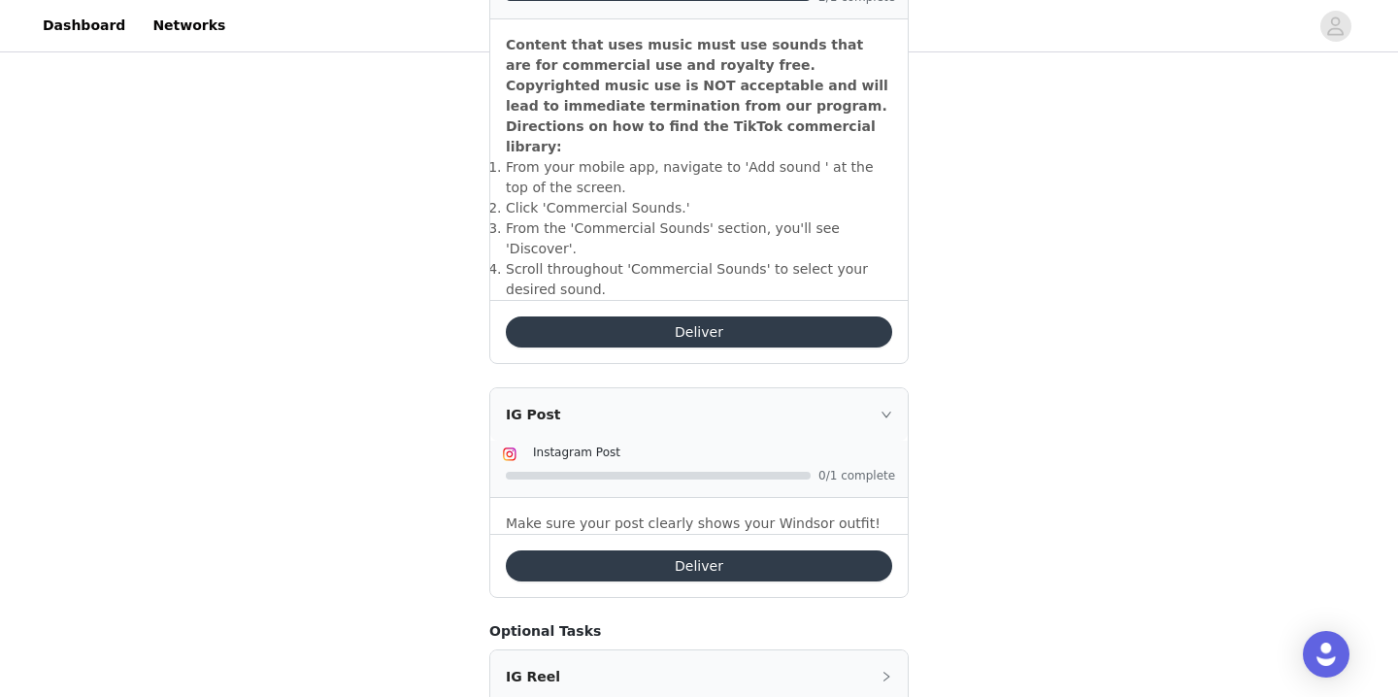
scroll to position [720, 0]
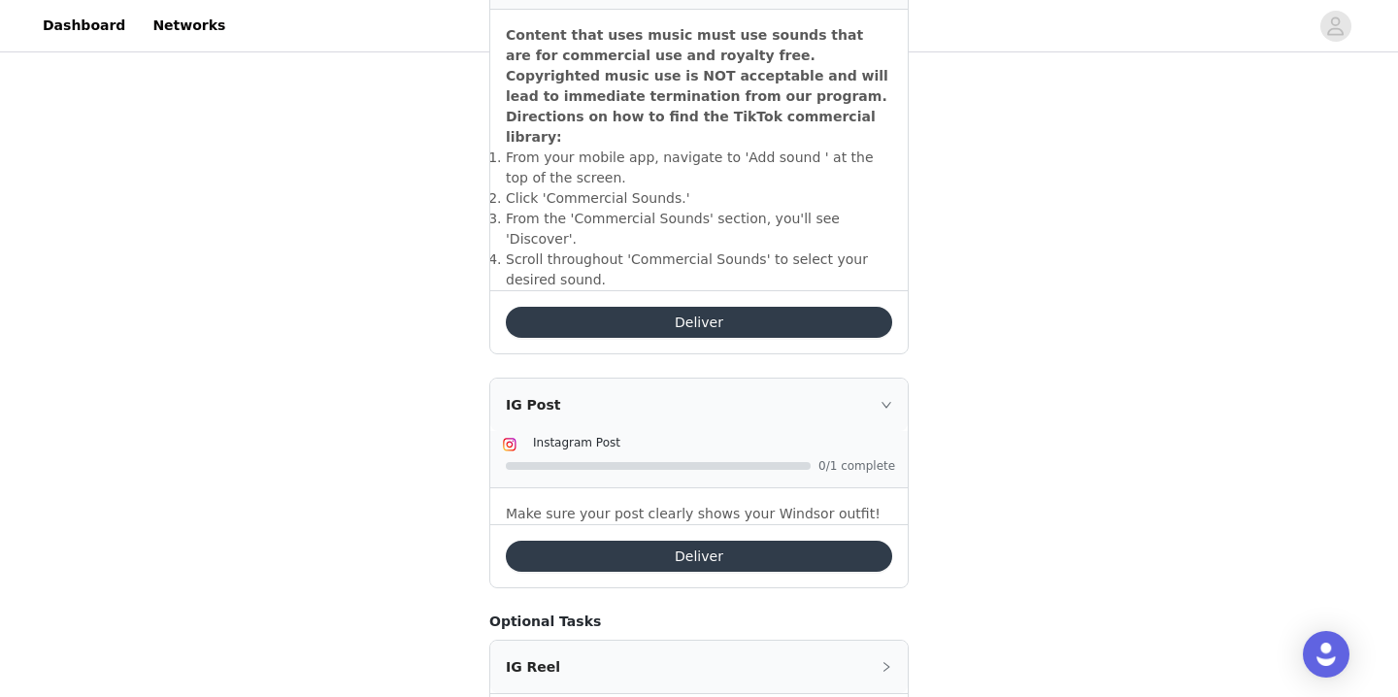
click at [724, 541] on button "Deliver" at bounding box center [699, 556] width 386 height 31
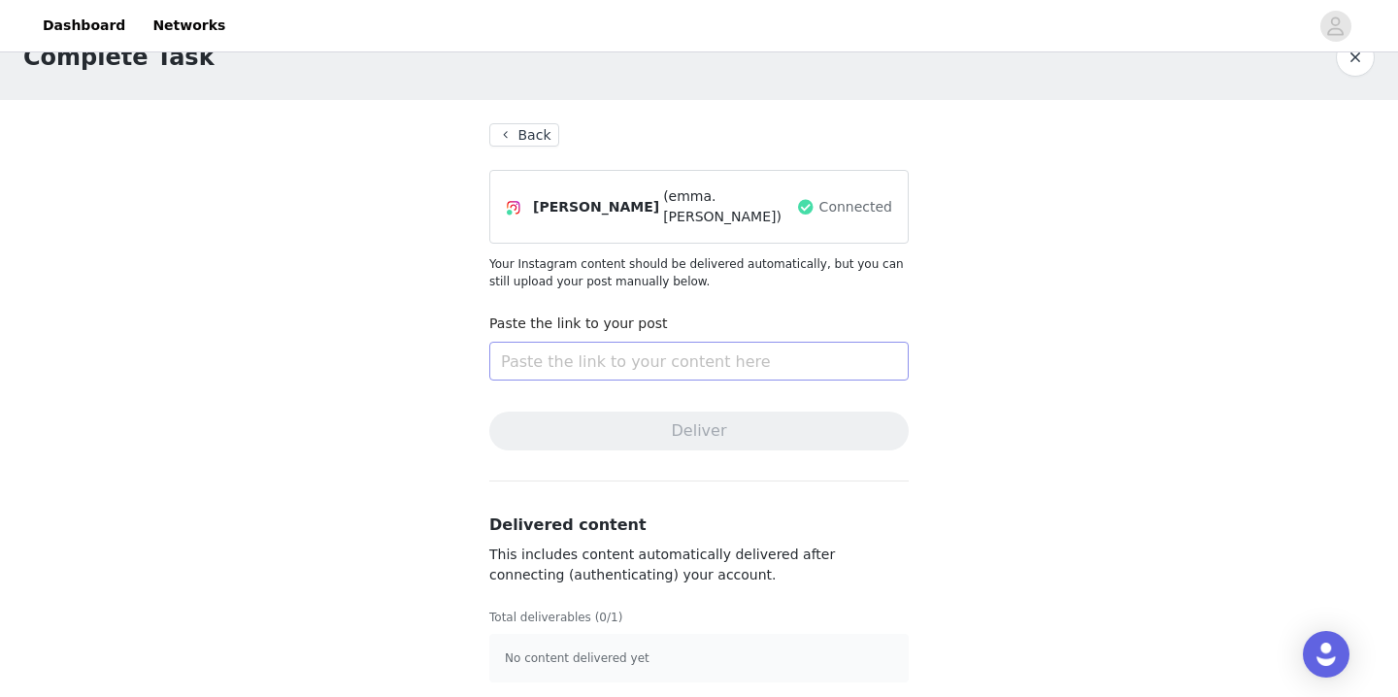
scroll to position [41, 0]
